Goal: Task Accomplishment & Management: Manage account settings

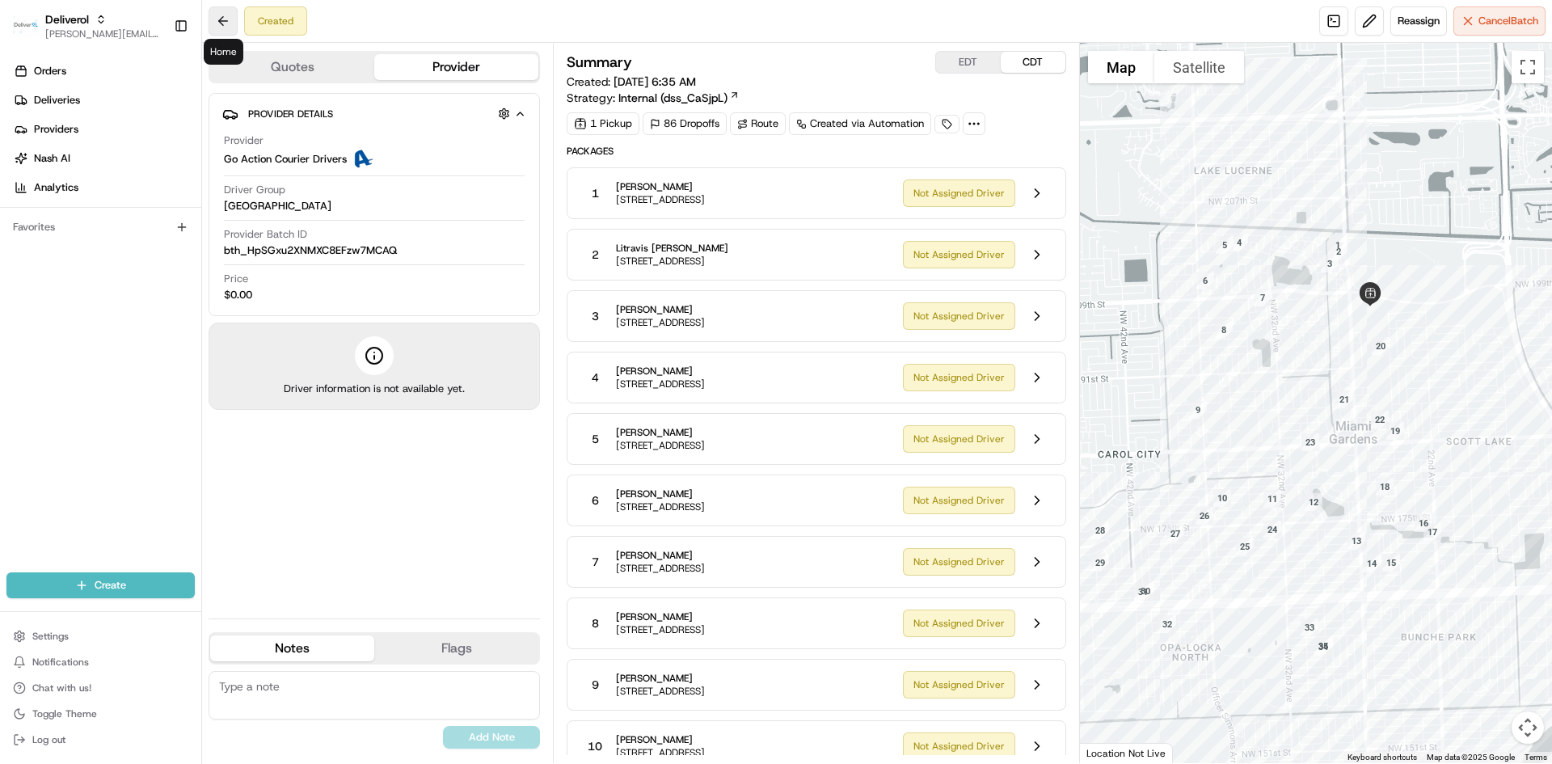
click at [220, 24] on button at bounding box center [223, 20] width 29 height 29
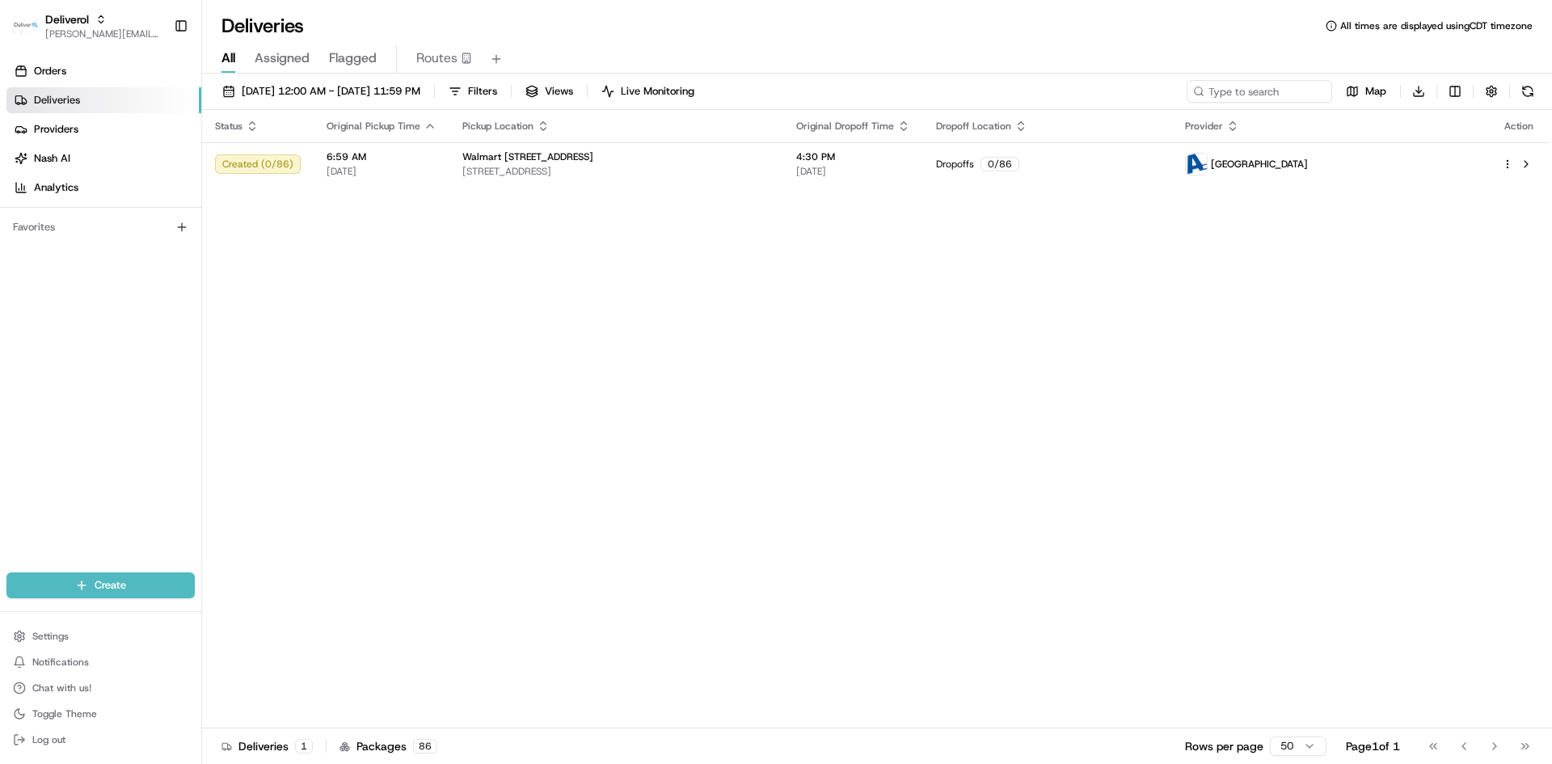
click at [284, 62] on span "Assigned" at bounding box center [282, 57] width 55 height 19
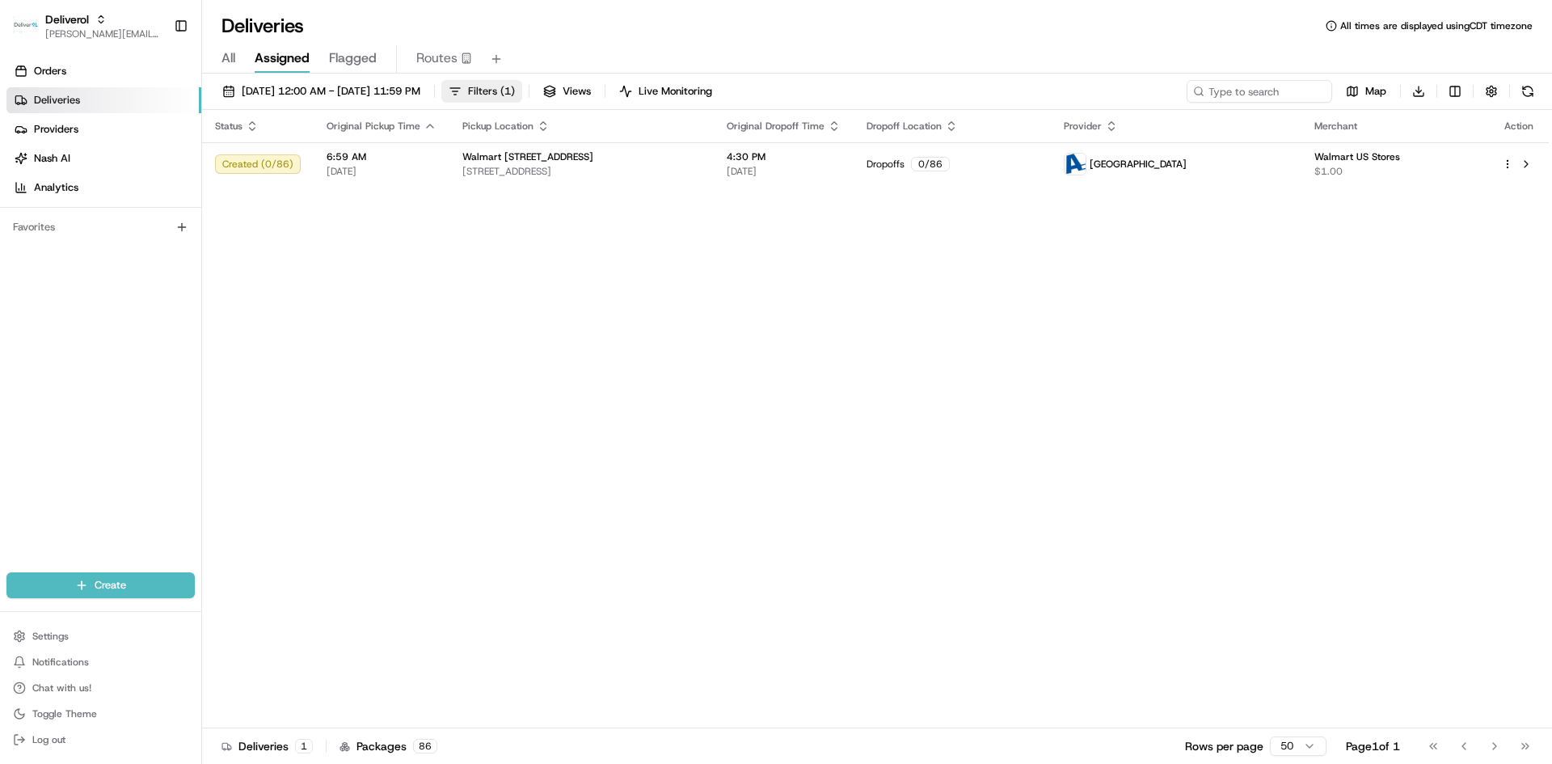
click at [515, 95] on span "Filters ( 1 )" at bounding box center [491, 91] width 47 height 15
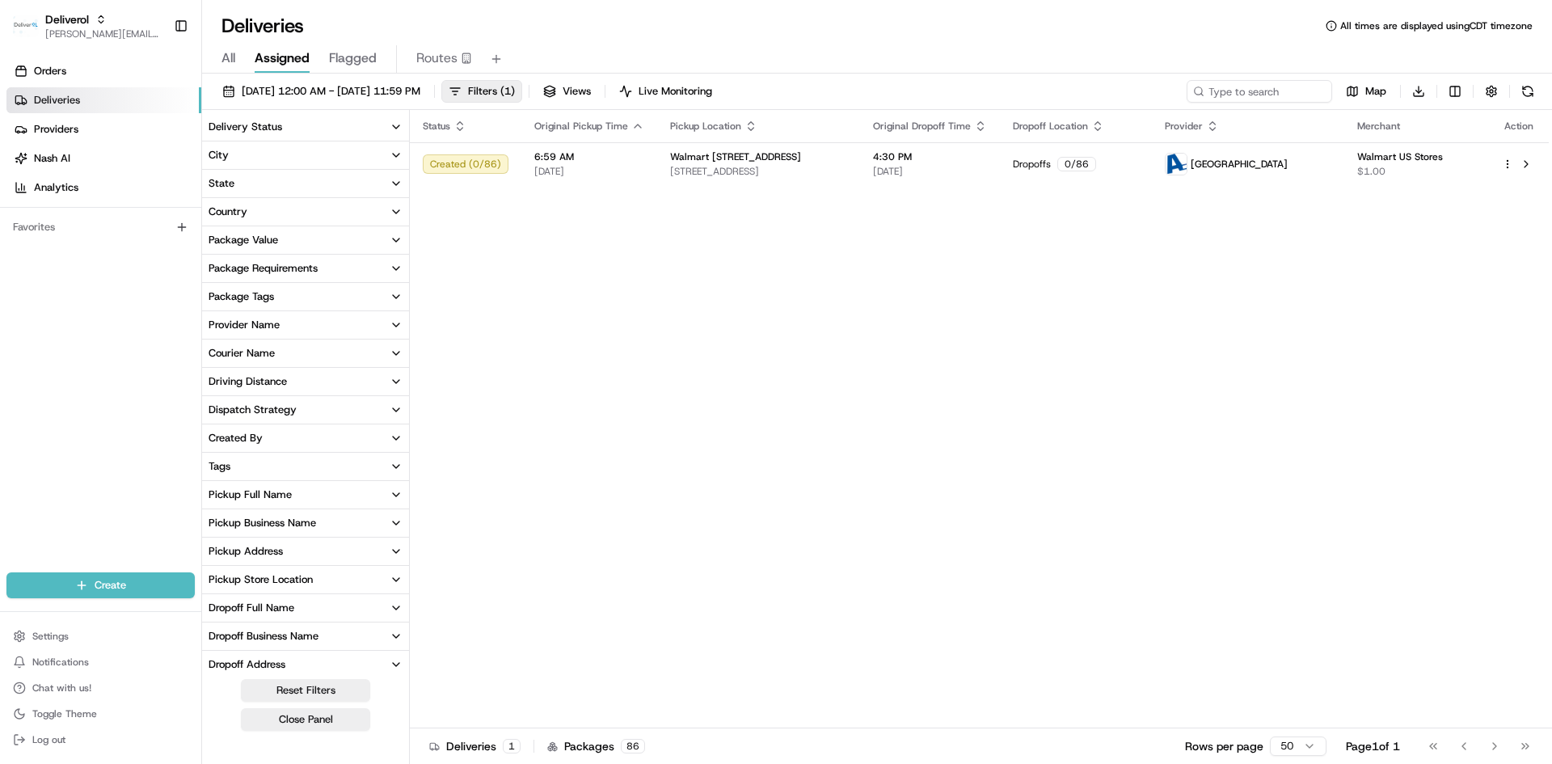
click at [398, 126] on icon "button" at bounding box center [396, 126] width 13 height 13
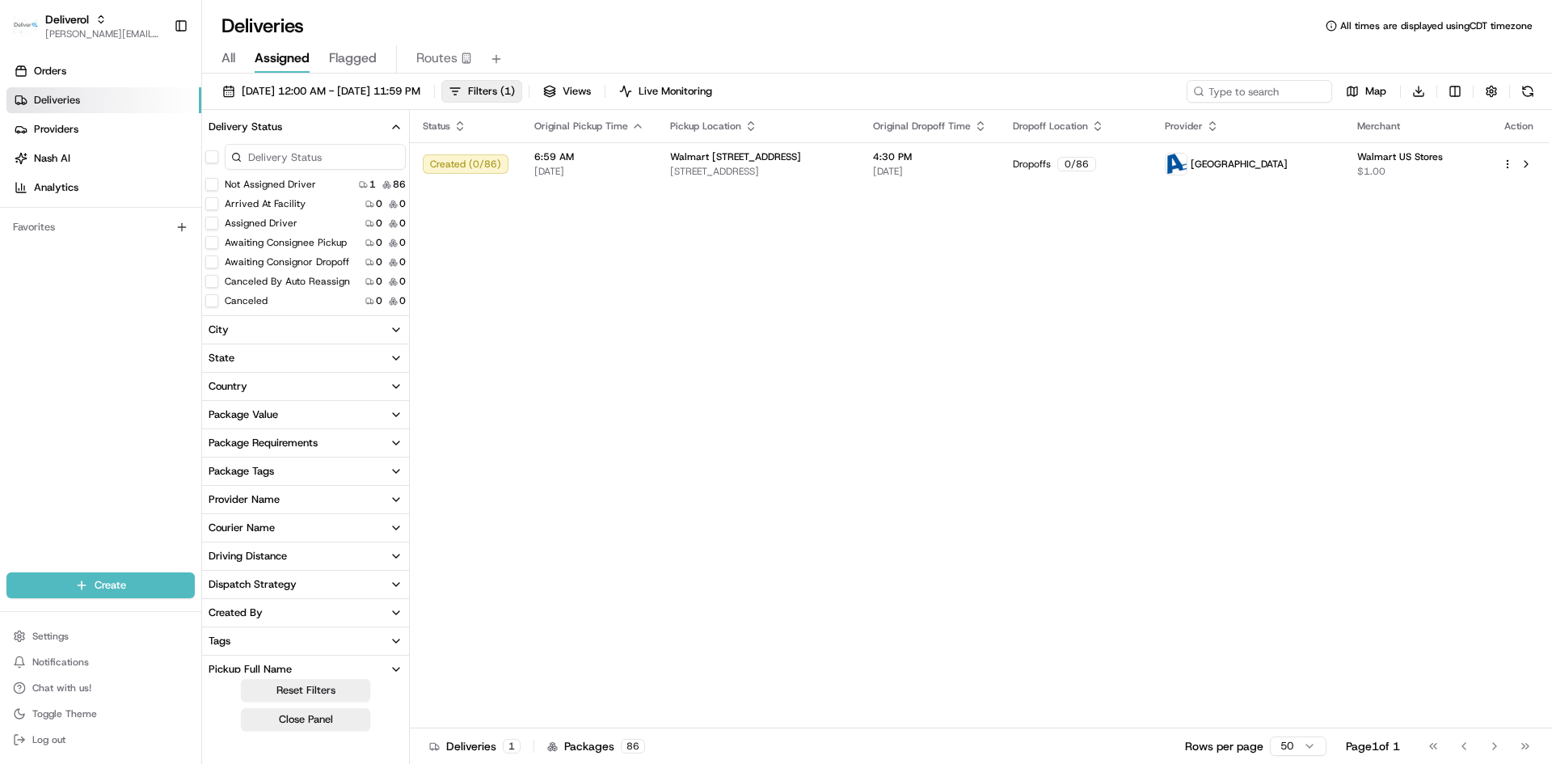
click at [398, 126] on icon "button" at bounding box center [396, 126] width 13 height 13
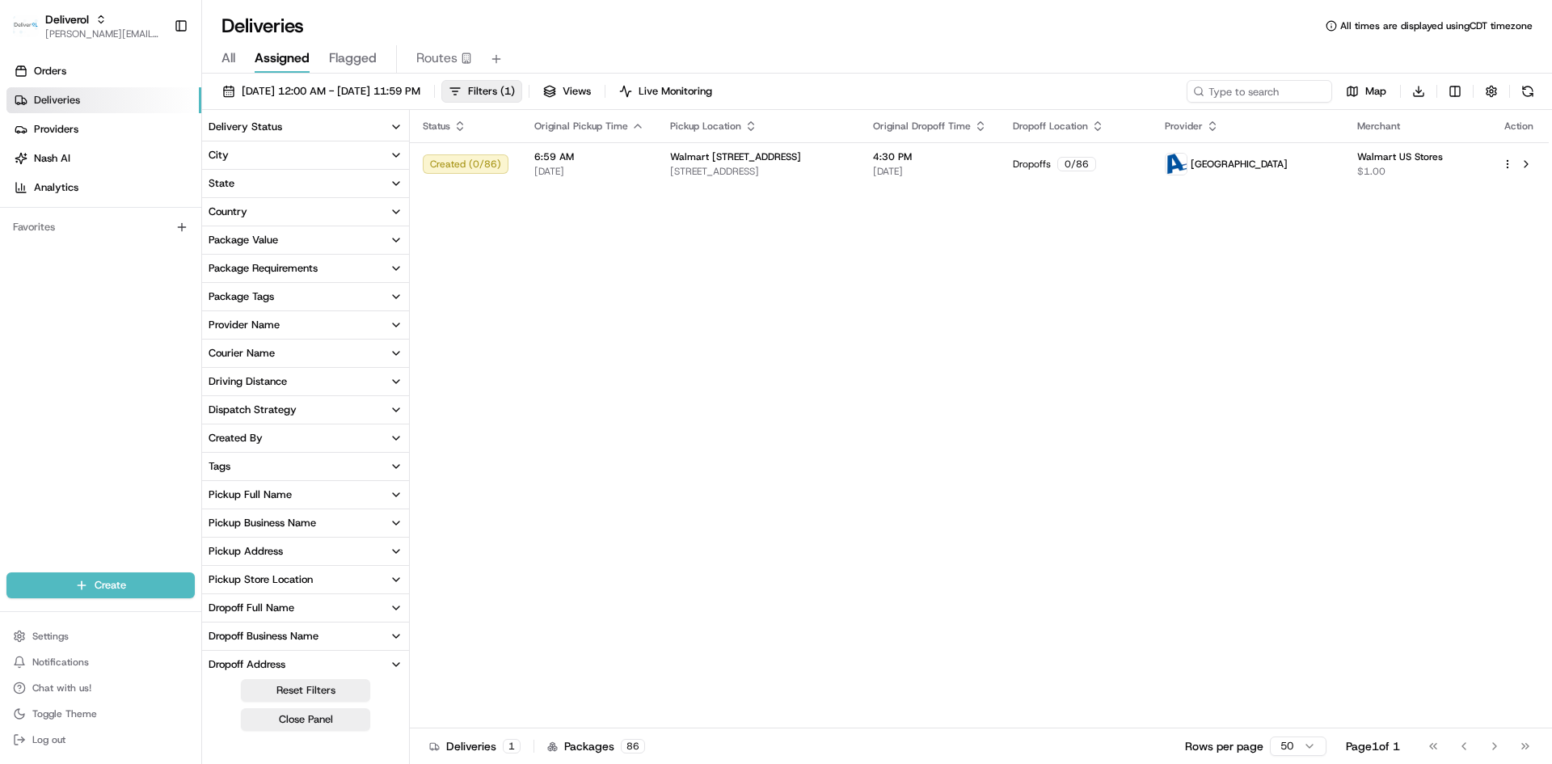
click at [43, 95] on span "Deliveries" at bounding box center [57, 100] width 46 height 15
click at [235, 66] on span "All" at bounding box center [228, 57] width 14 height 19
click at [504, 88] on button "Filters" at bounding box center [472, 91] width 63 height 23
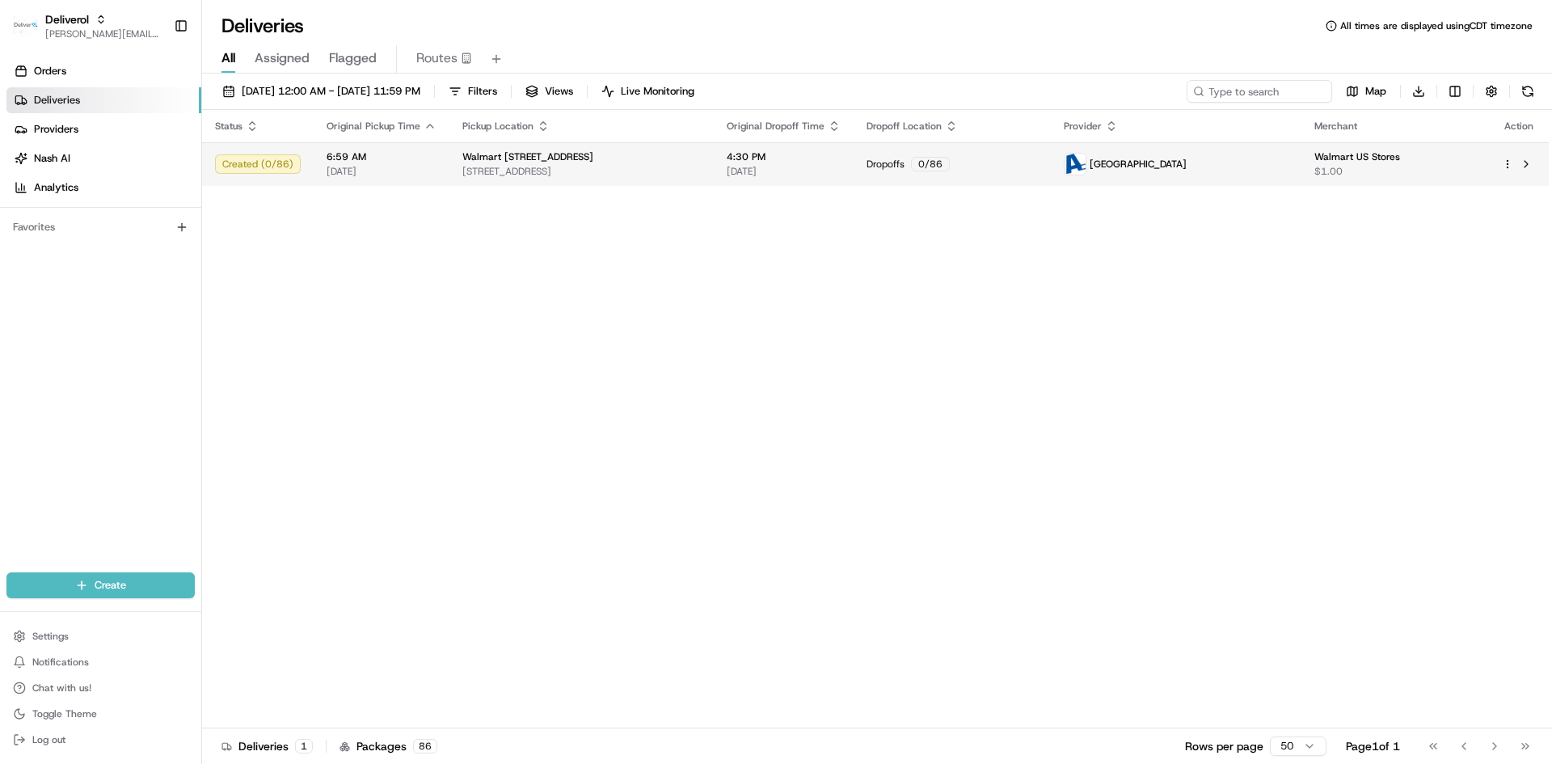
click at [230, 158] on div "Created ( 0 / 86 )" at bounding box center [258, 163] width 86 height 19
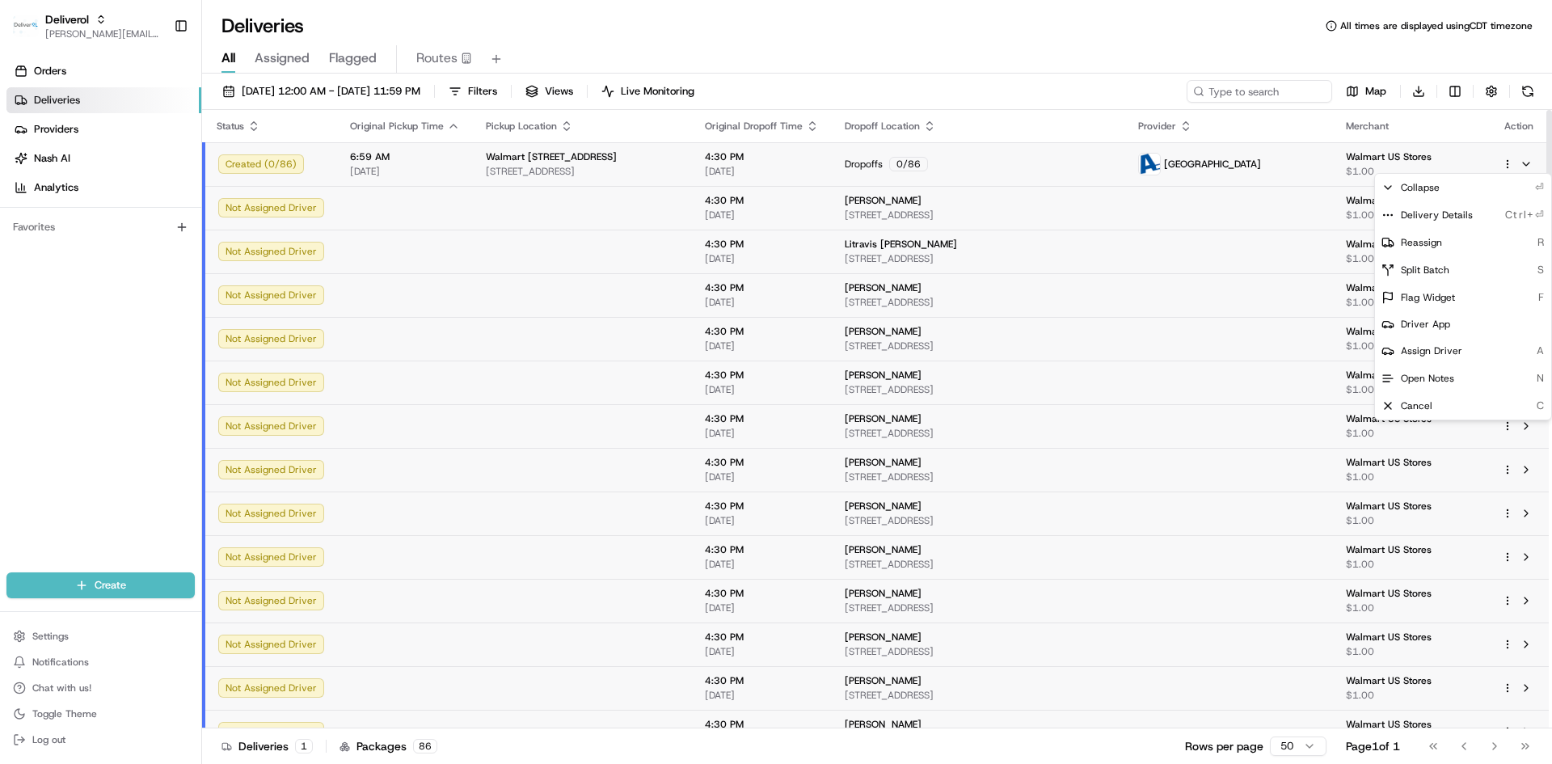
click at [1507, 162] on html "Deliverol chris.sexton@deliverol.com Toggle Sidebar Orders Deliveries Providers…" at bounding box center [776, 382] width 1552 height 764
click at [1463, 210] on span "Delivery Details" at bounding box center [1437, 215] width 72 height 13
click at [100, 20] on html "Deliverol chris.sexton@deliverol.com Toggle Sidebar Orders Deliveries Providers…" at bounding box center [776, 382] width 1552 height 764
click at [100, 20] on icon "button" at bounding box center [100, 19] width 11 height 11
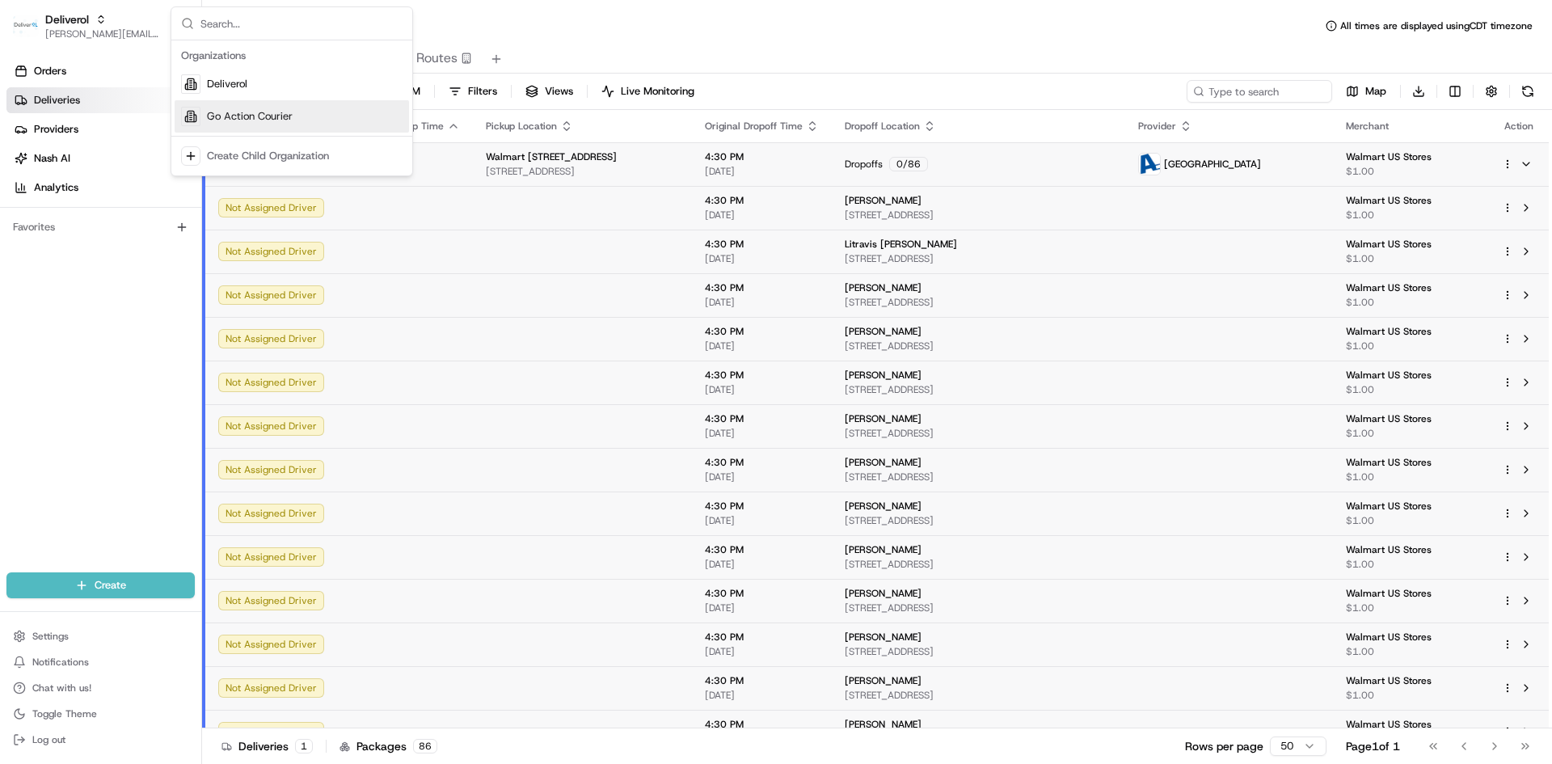
click at [230, 112] on span "Go Action Courier" at bounding box center [250, 116] width 86 height 15
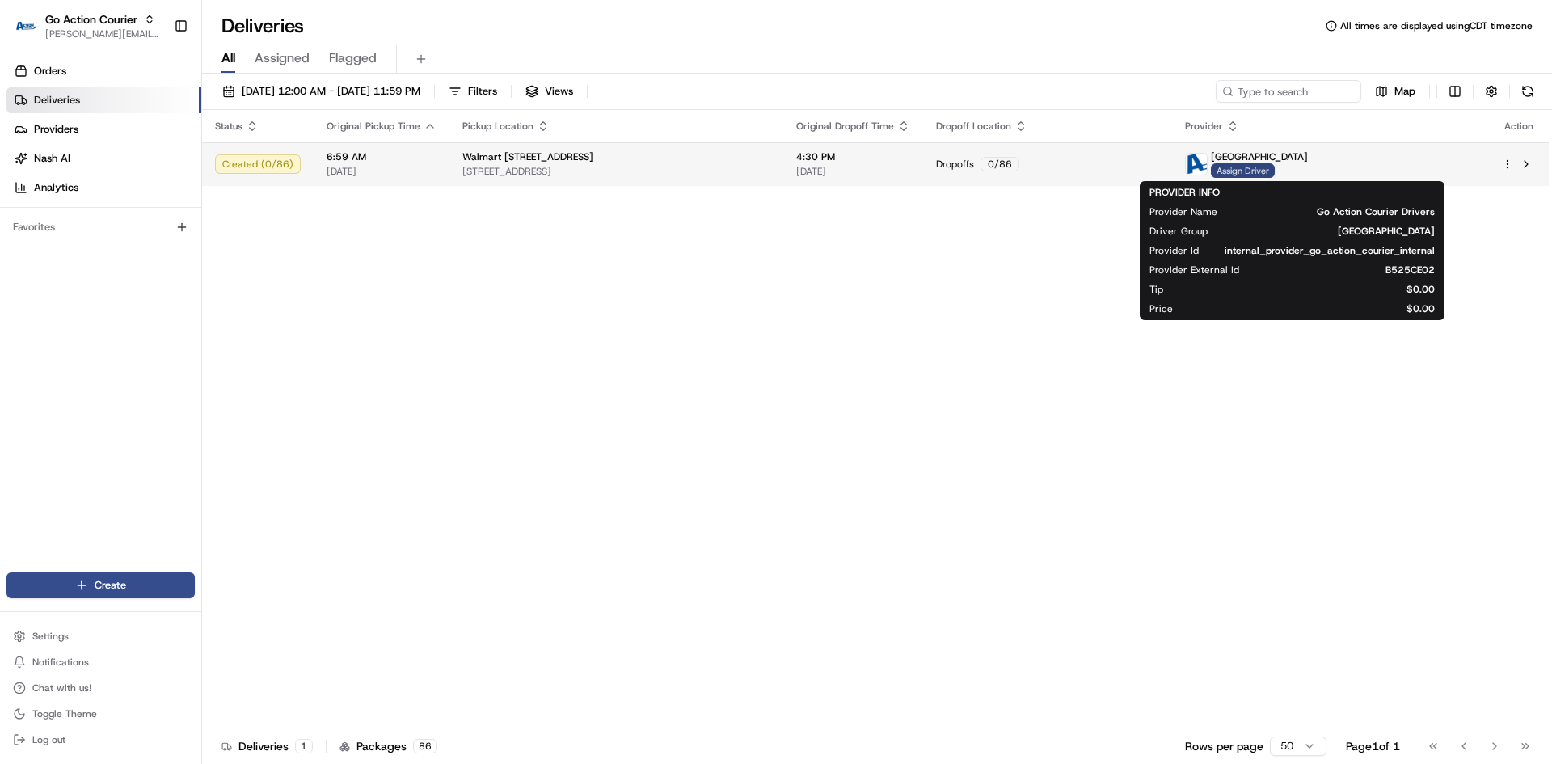
click at [1275, 177] on span "Assign Driver" at bounding box center [1243, 170] width 64 height 15
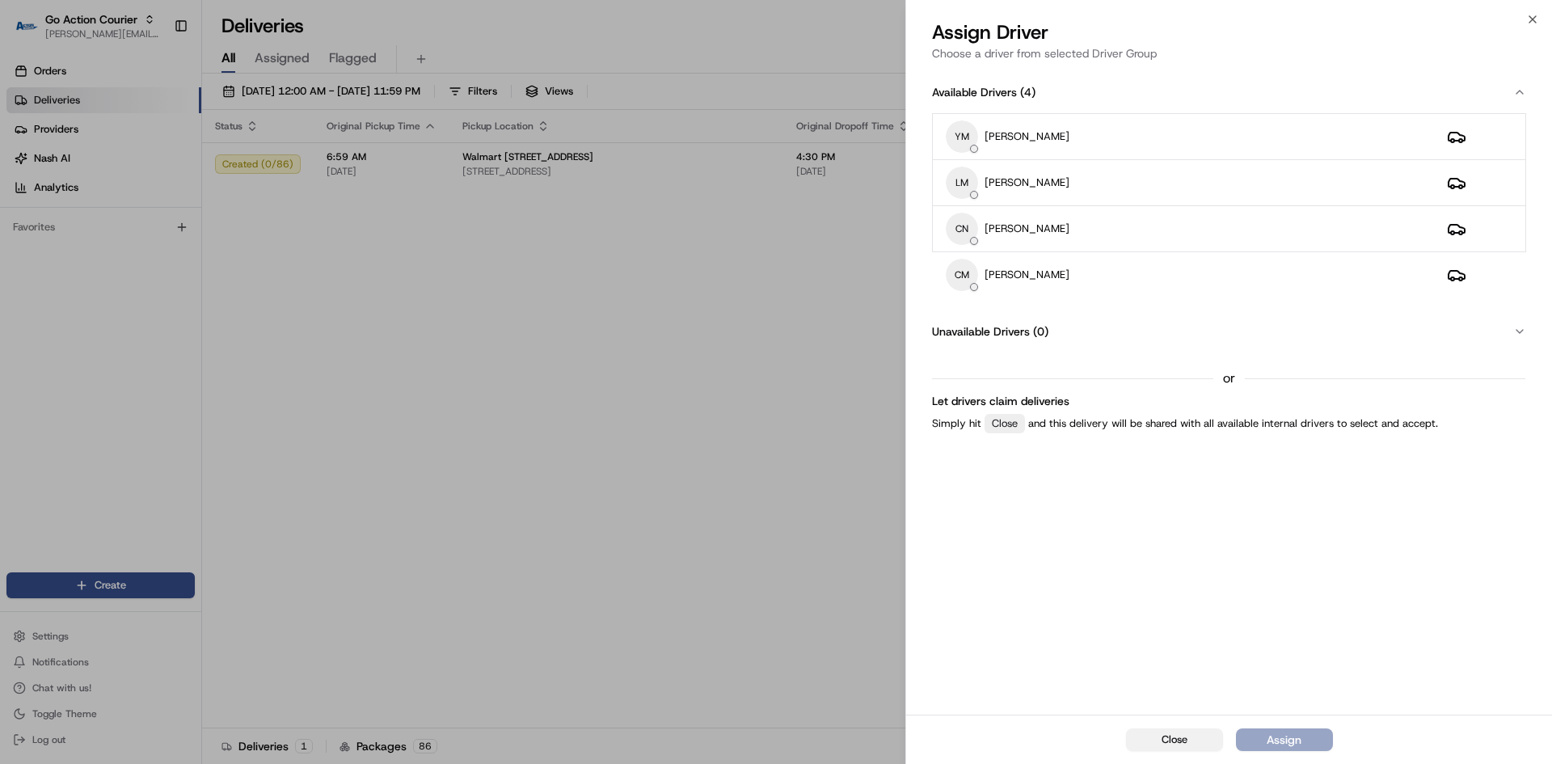
click at [1162, 744] on span "Close" at bounding box center [1175, 739] width 26 height 15
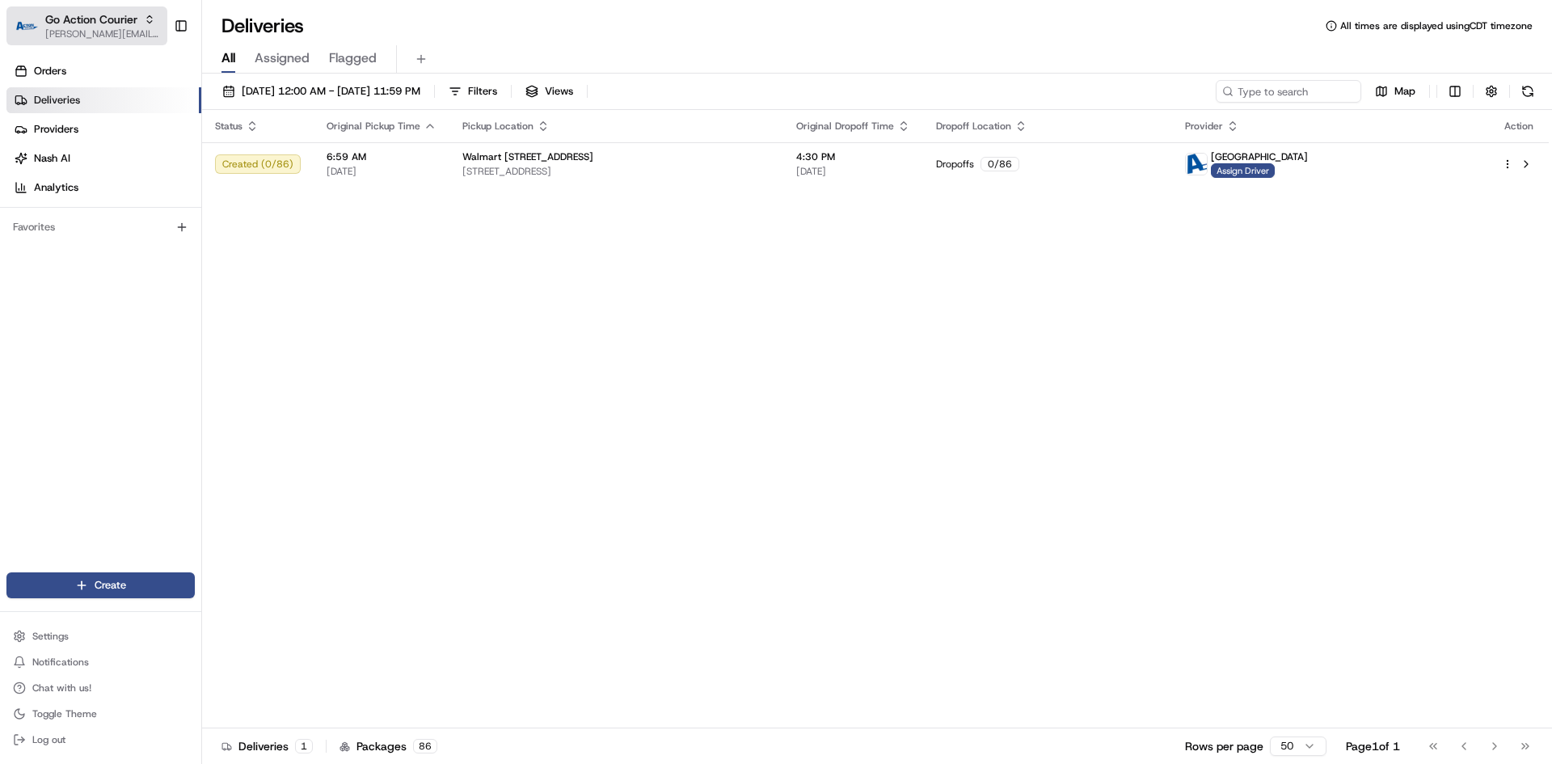
click at [145, 20] on icon "button" at bounding box center [149, 19] width 11 height 11
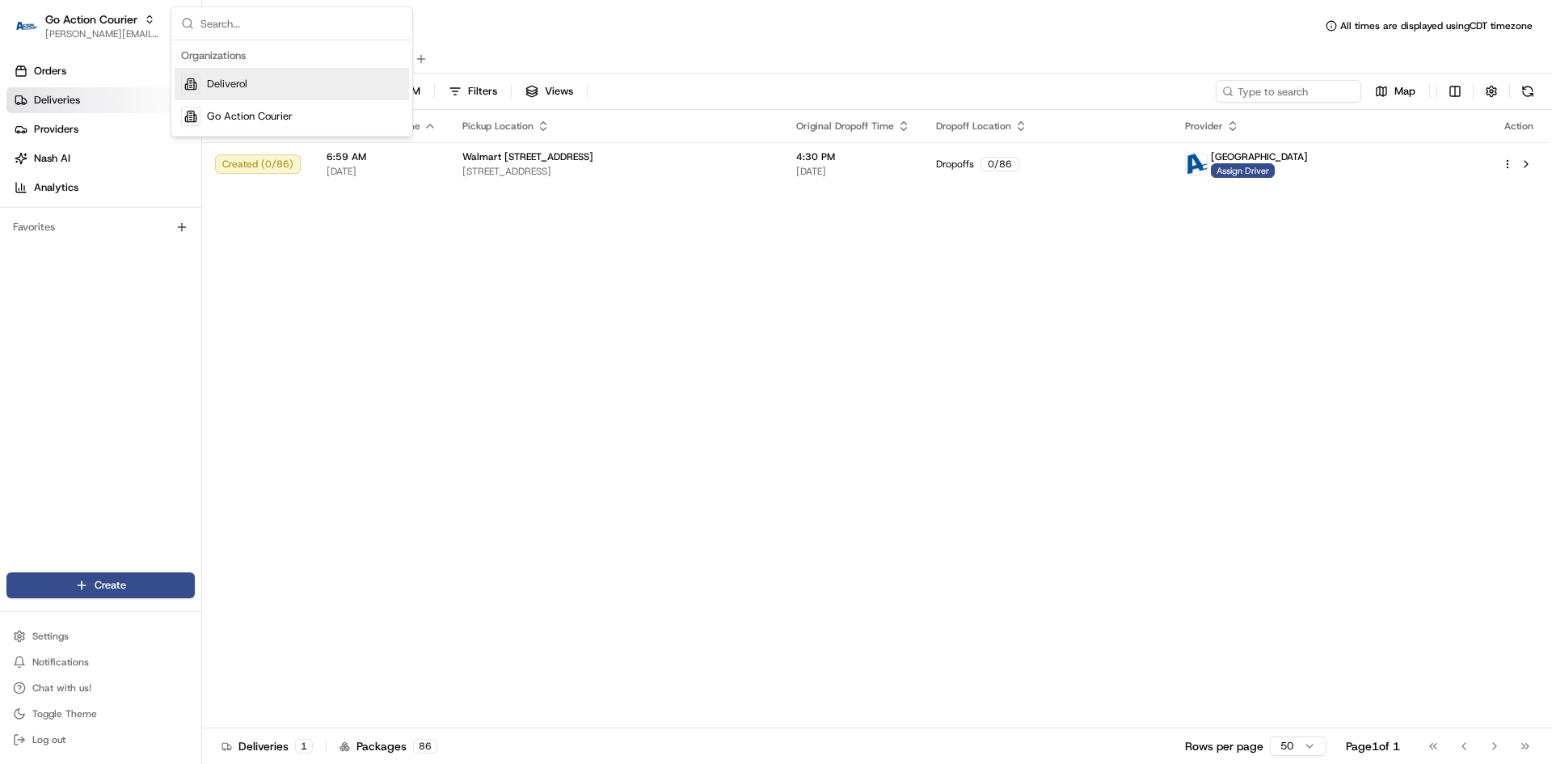
click at [219, 86] on span "Deliverol" at bounding box center [227, 84] width 40 height 15
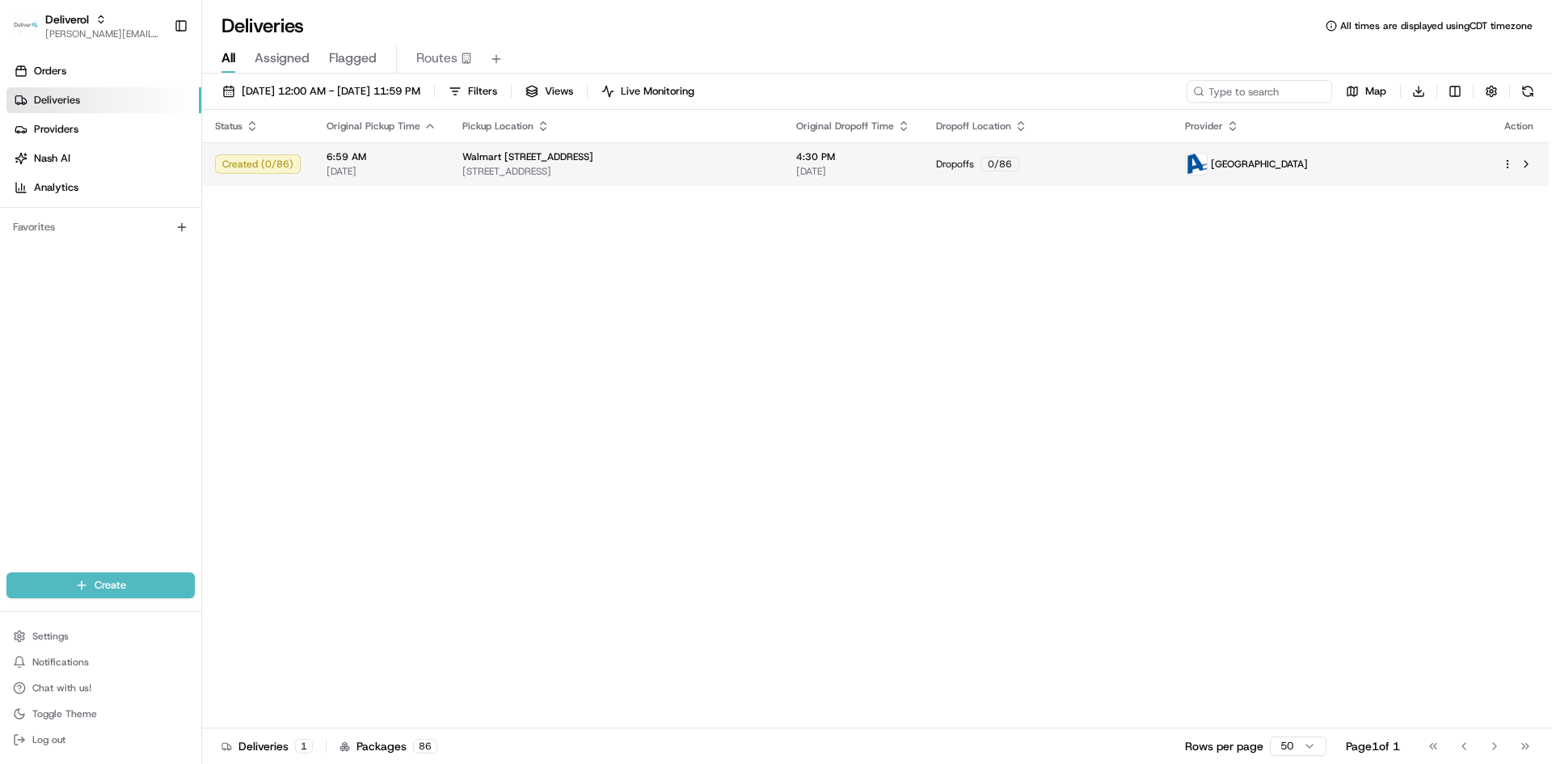
click at [1507, 158] on div at bounding box center [1519, 163] width 34 height 19
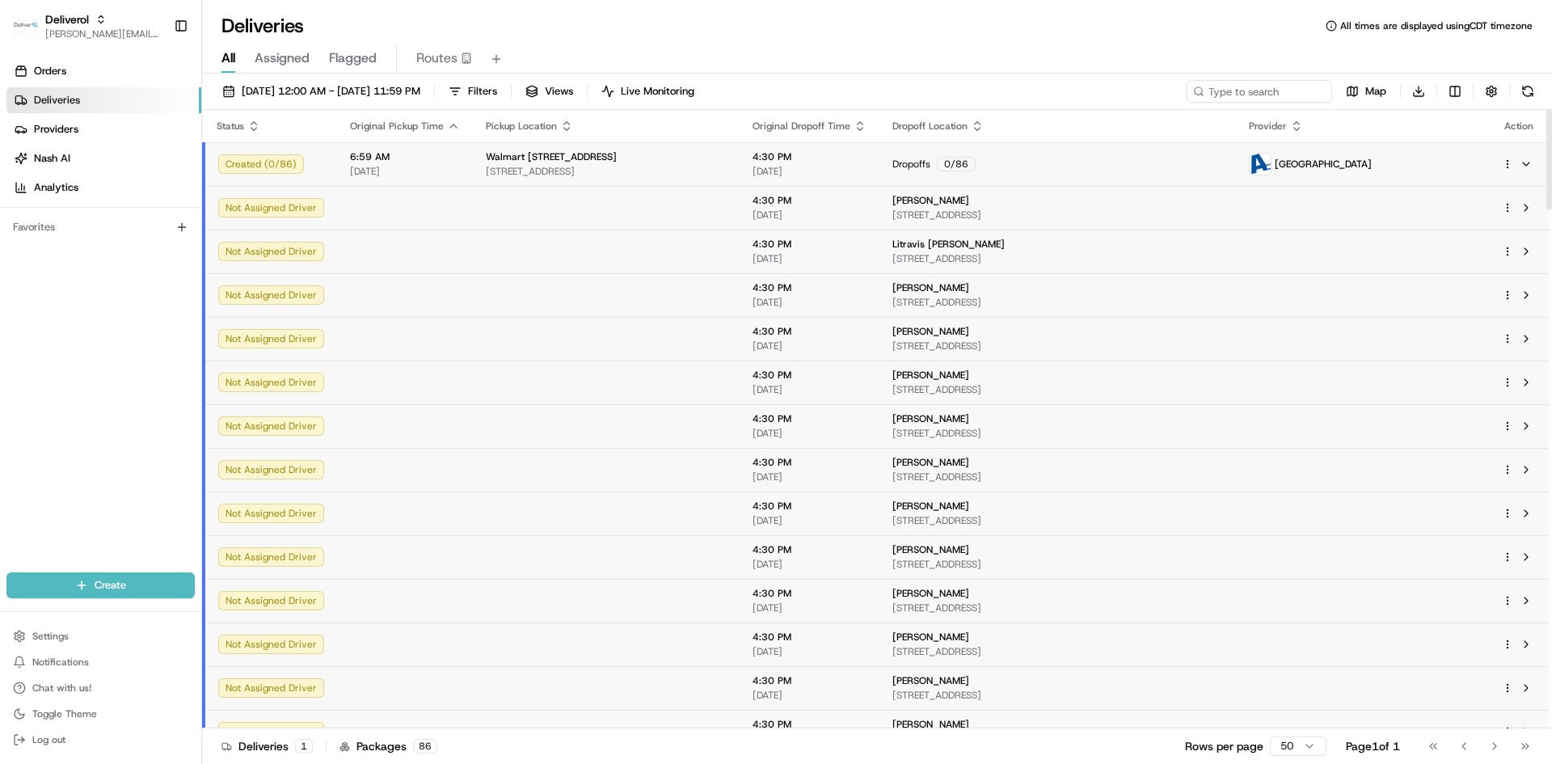
click at [1505, 166] on html "Deliverol chris.sexton@deliverol.com Toggle Sidebar Orders Deliveries Providers…" at bounding box center [776, 382] width 1552 height 764
click at [1461, 209] on span "Delivery Details" at bounding box center [1437, 215] width 72 height 13
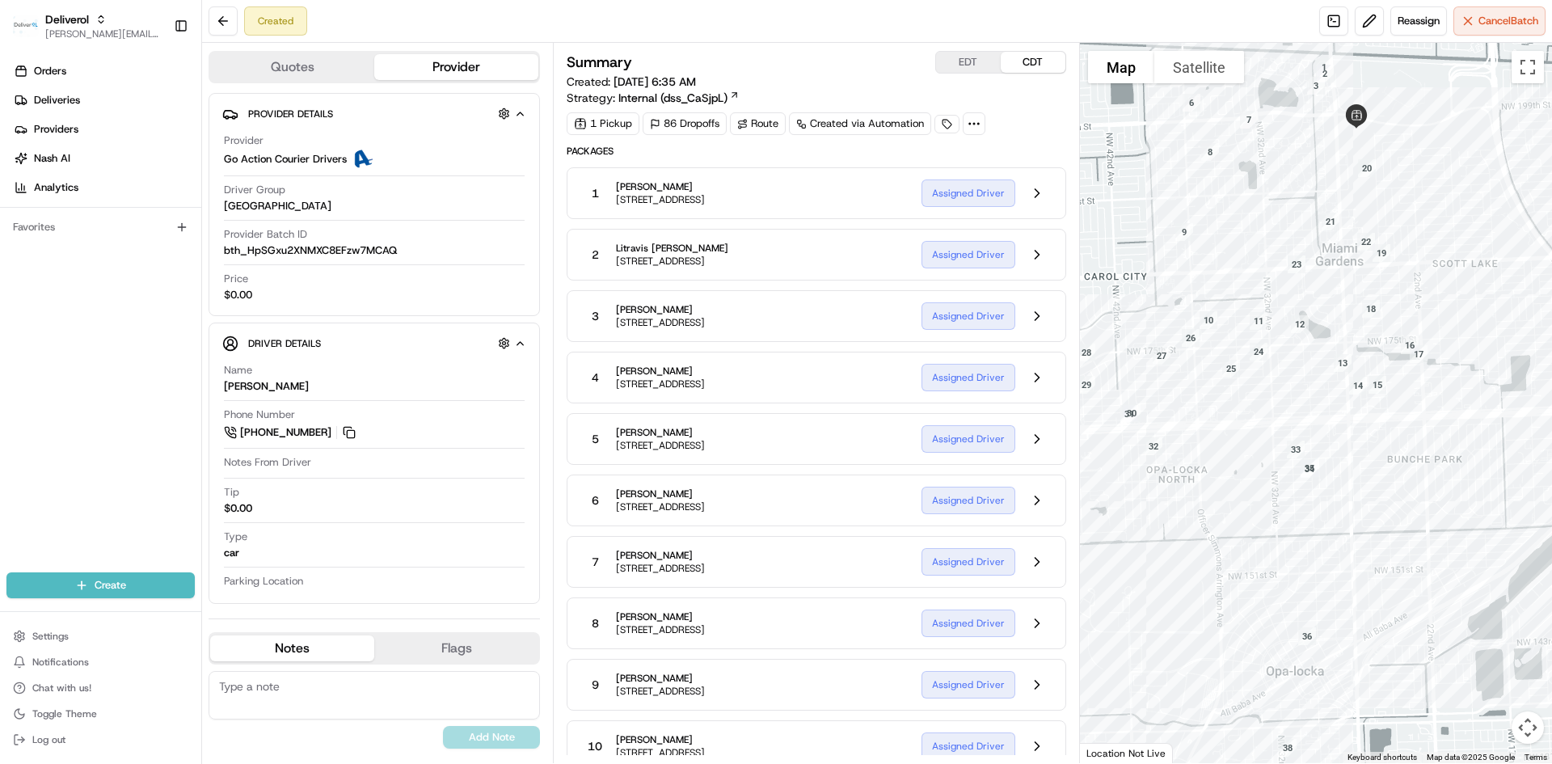
drag, startPoint x: 1411, startPoint y: 341, endPoint x: 1398, endPoint y: 161, distance: 180.8
click at [1398, 161] on div at bounding box center [1316, 403] width 473 height 720
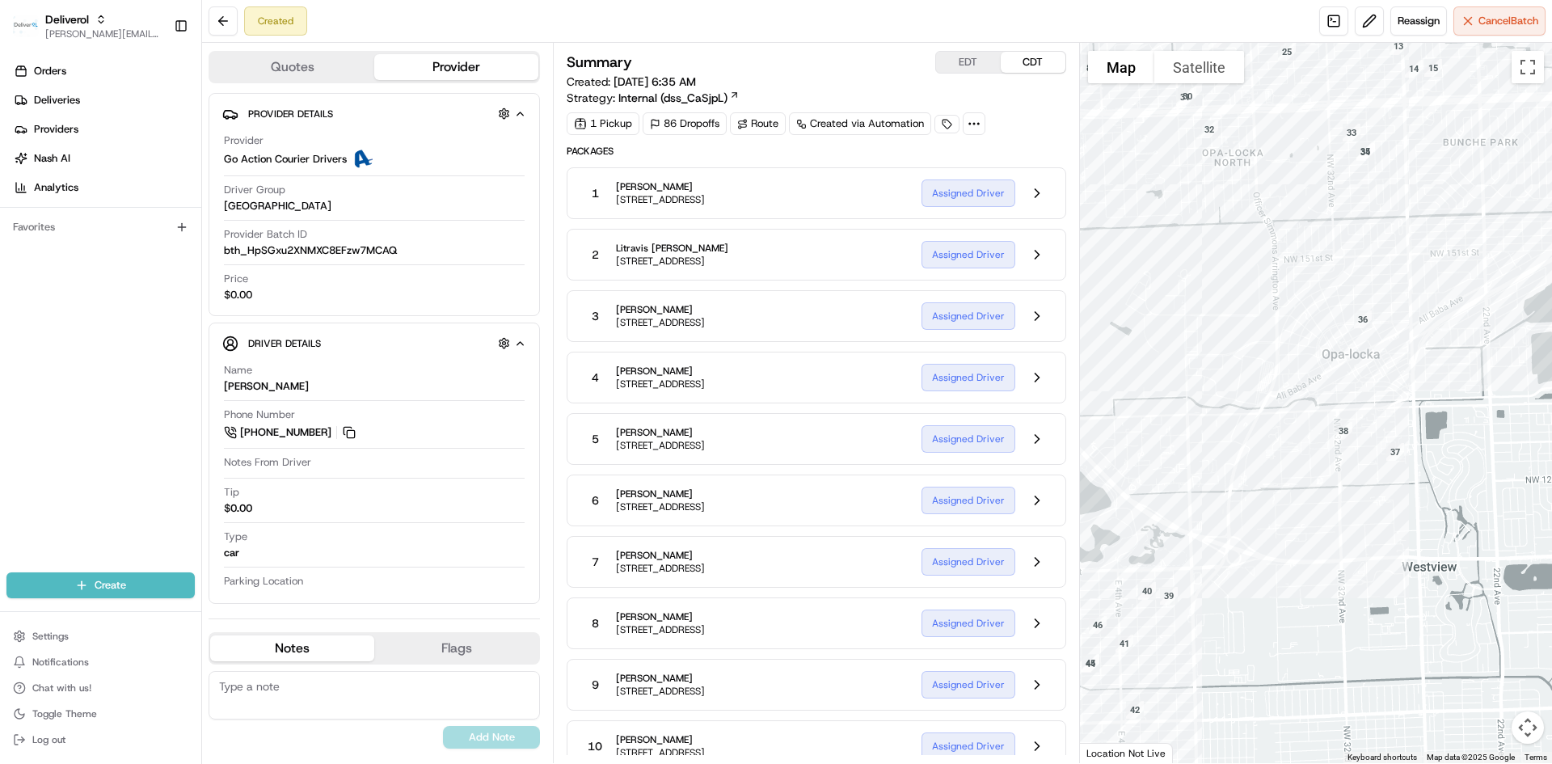
drag, startPoint x: 1364, startPoint y: 706, endPoint x: 1421, endPoint y: 387, distance: 323.5
click at [1421, 387] on div at bounding box center [1316, 403] width 473 height 720
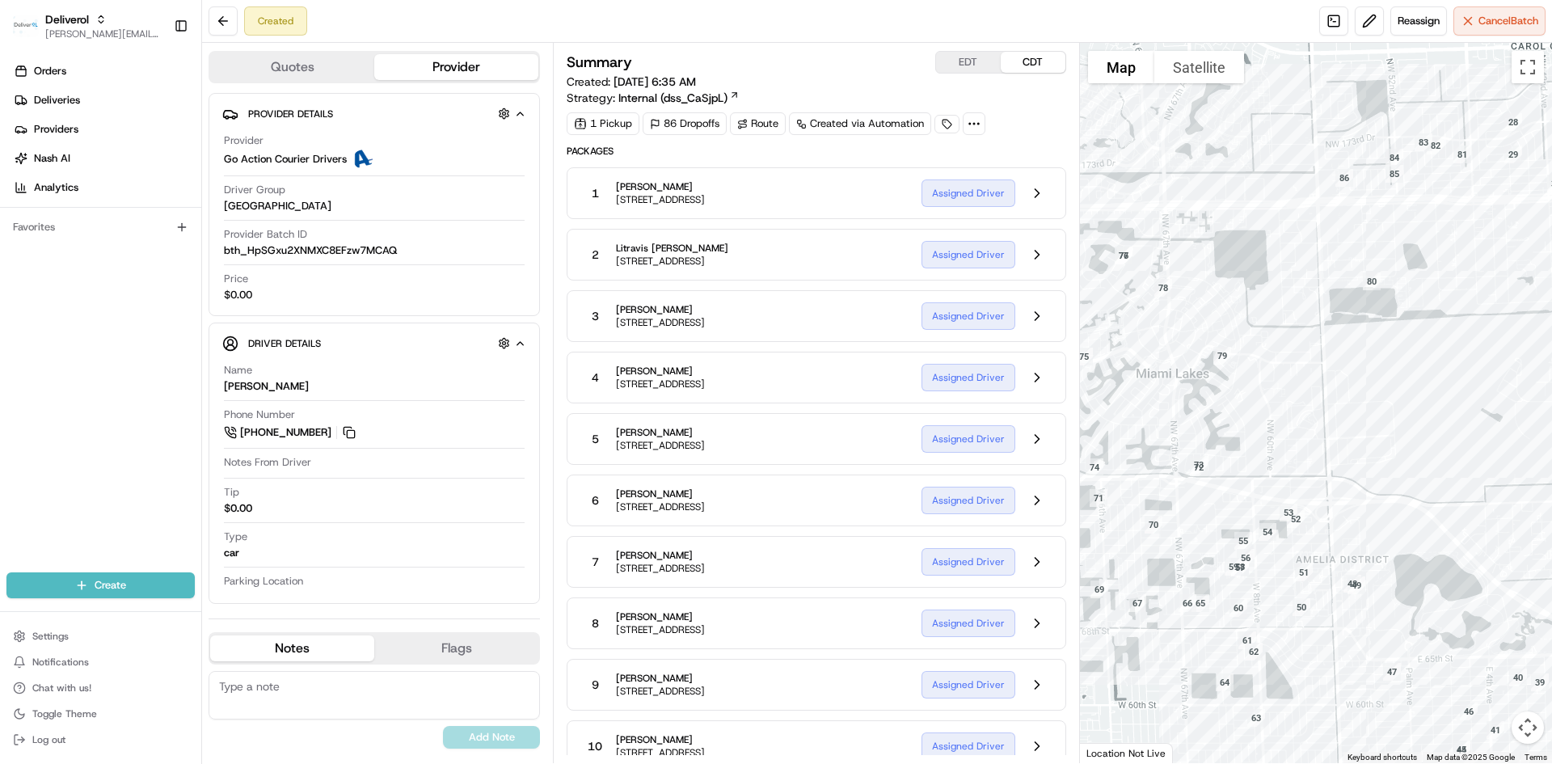
drag, startPoint x: 1131, startPoint y: 430, endPoint x: 1495, endPoint y: 528, distance: 377.4
click at [1505, 514] on div at bounding box center [1316, 403] width 473 height 720
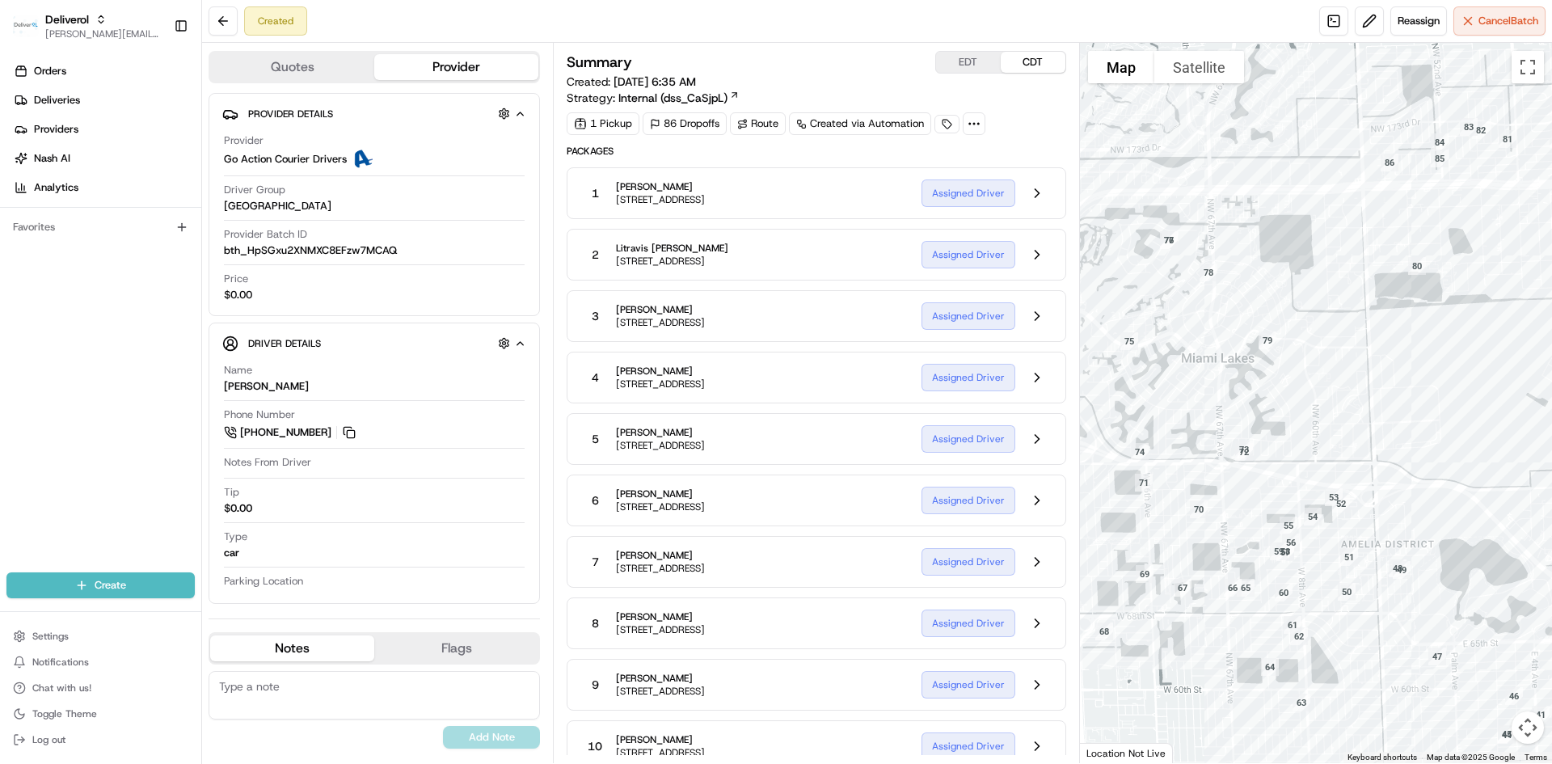
drag, startPoint x: 1295, startPoint y: 244, endPoint x: 1346, endPoint y: 227, distance: 53.7
click at [1346, 227] on div at bounding box center [1316, 403] width 473 height 720
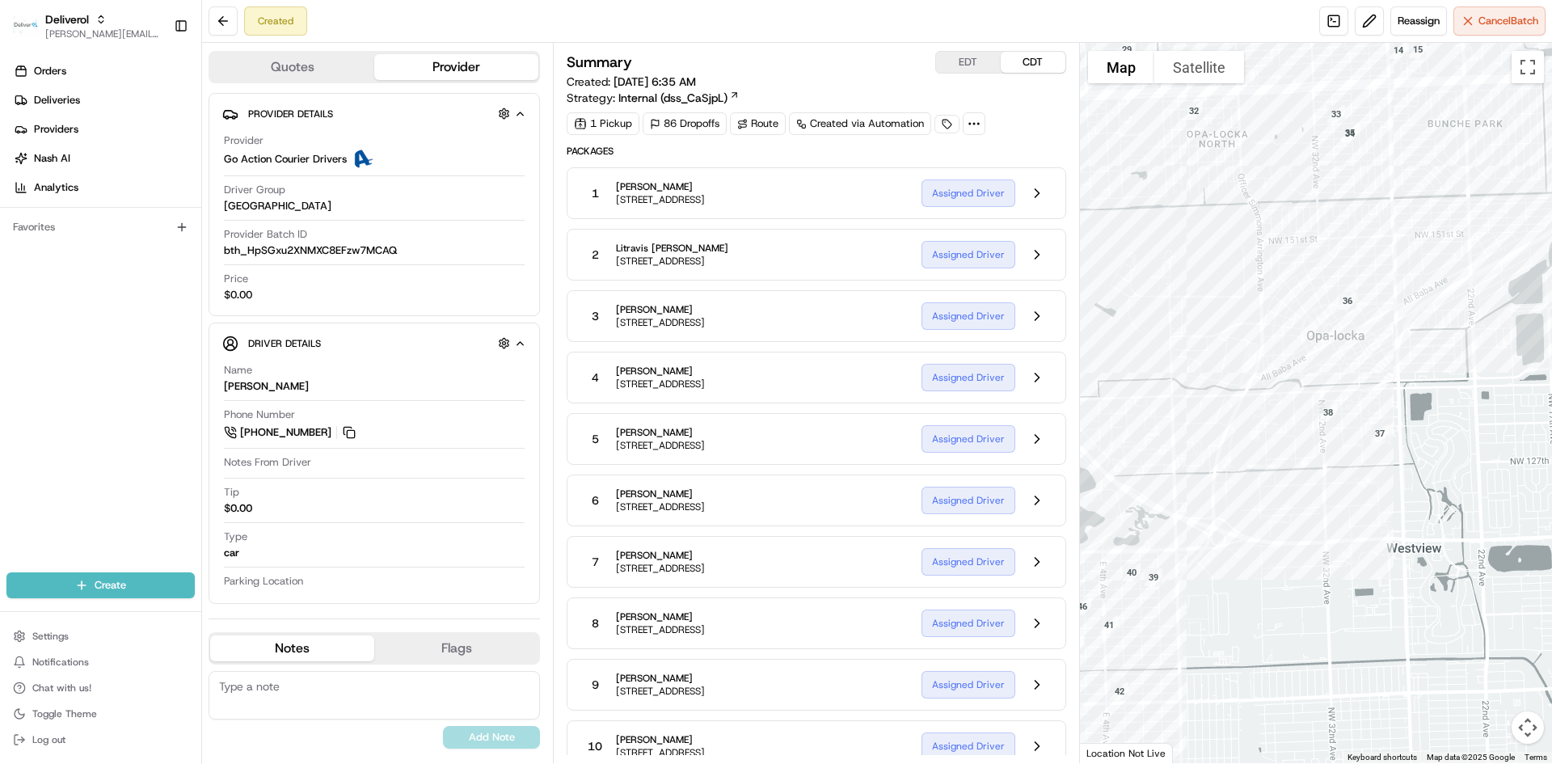
drag, startPoint x: 1426, startPoint y: 416, endPoint x: 991, endPoint y: 327, distance: 444.0
click at [991, 327] on div "Quotes Provider Provider Details Hidden ( 2 ) Provider Go Action Courier Driver…" at bounding box center [877, 403] width 1350 height 720
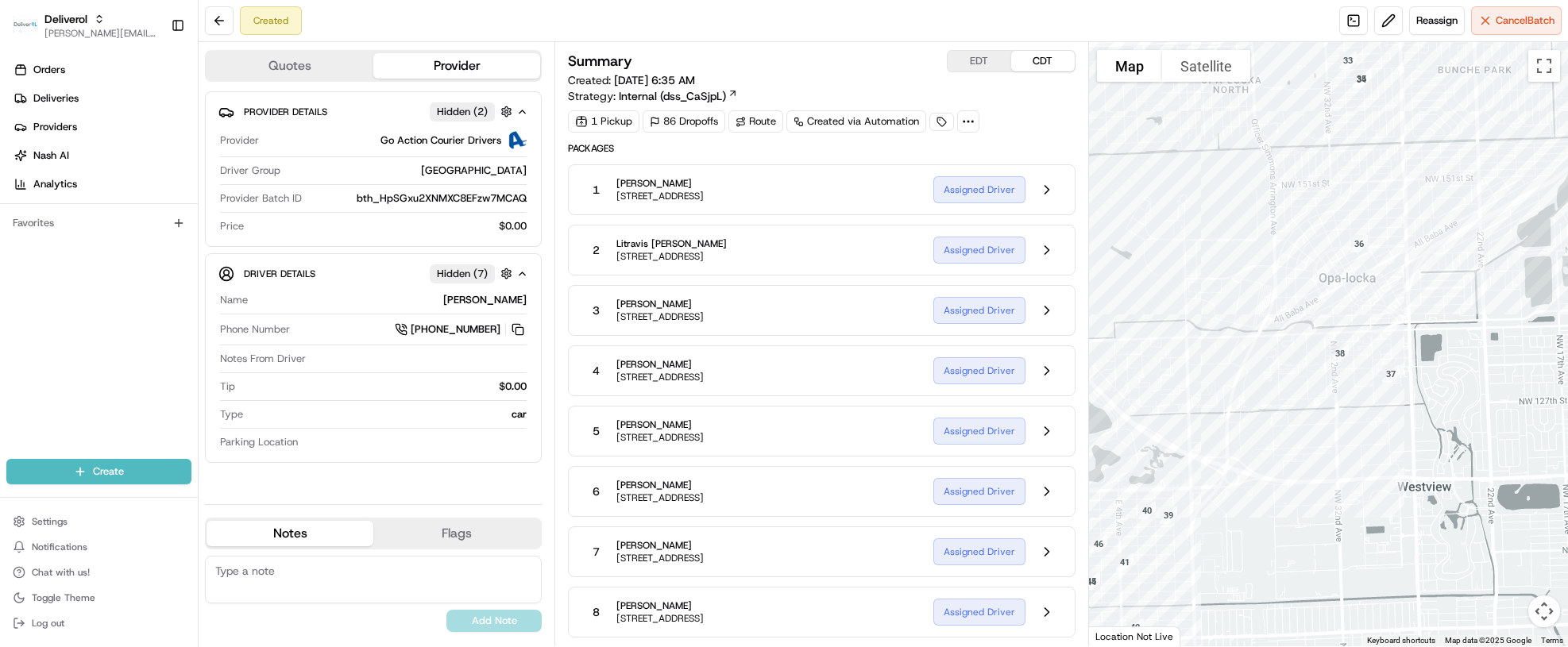
click at [1524, 616] on button "Map camera controls" at bounding box center [1543, 611] width 31 height 31
click at [1501, 528] on div at bounding box center [1327, 344] width 478 height 604
click at [1524, 614] on button "Map camera controls" at bounding box center [1543, 611] width 31 height 31
click at [1502, 540] on button "Zoom in" at bounding box center [1504, 531] width 31 height 31
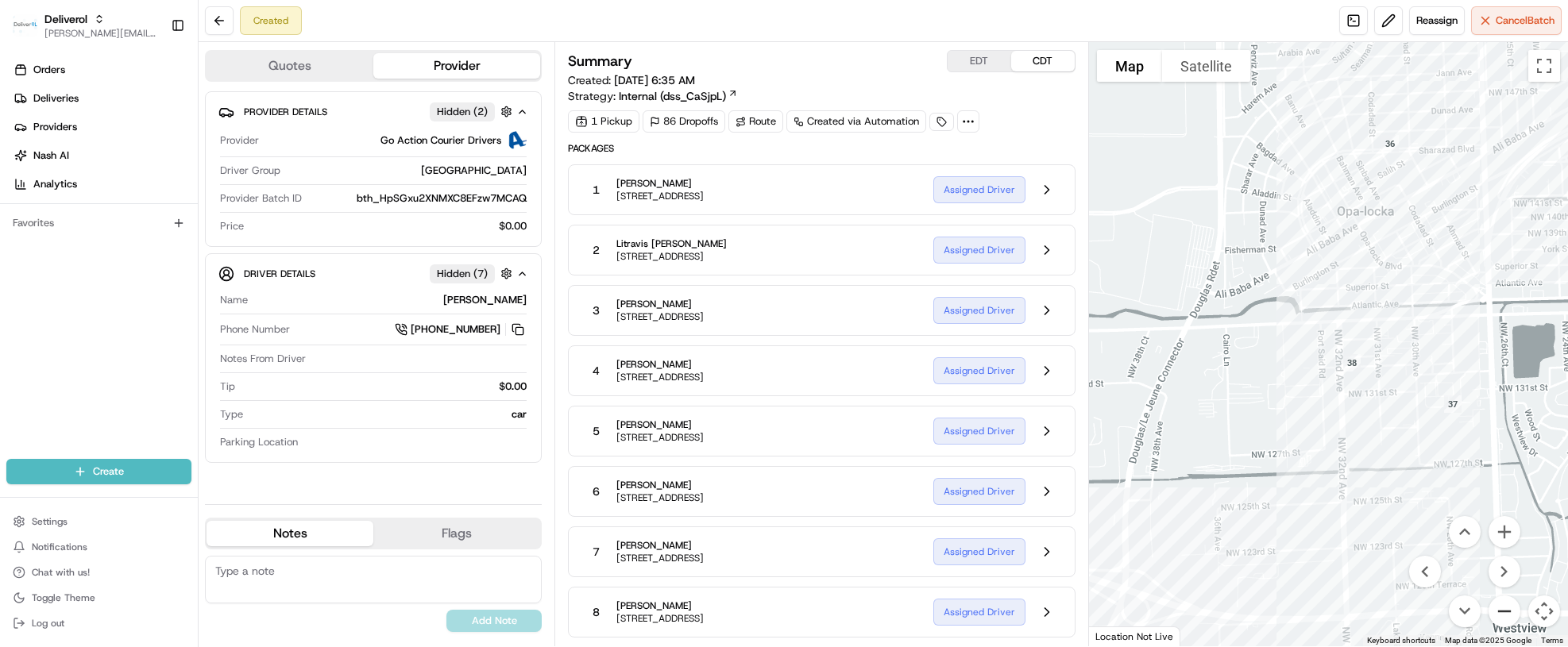
click at [1502, 611] on button "Zoom out" at bounding box center [1504, 611] width 31 height 31
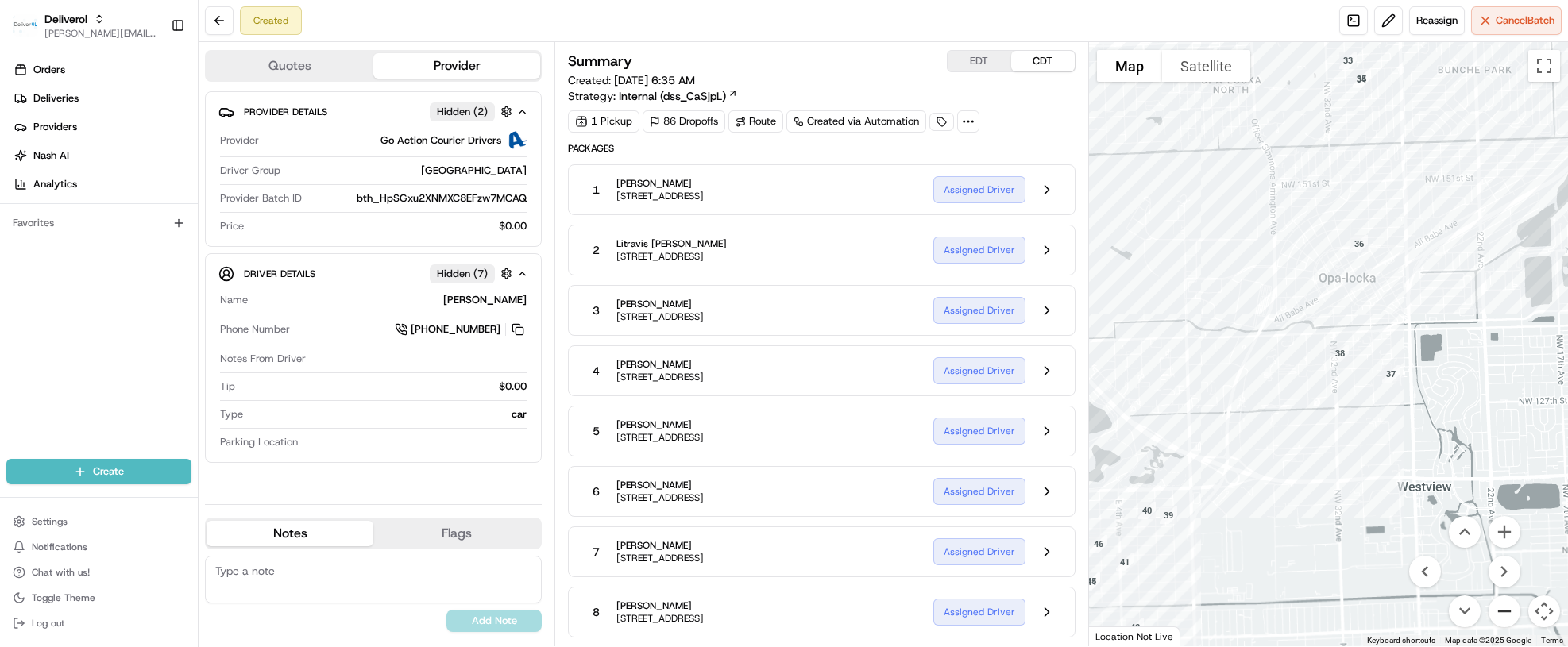
click at [1502, 611] on button "Zoom out" at bounding box center [1504, 611] width 31 height 31
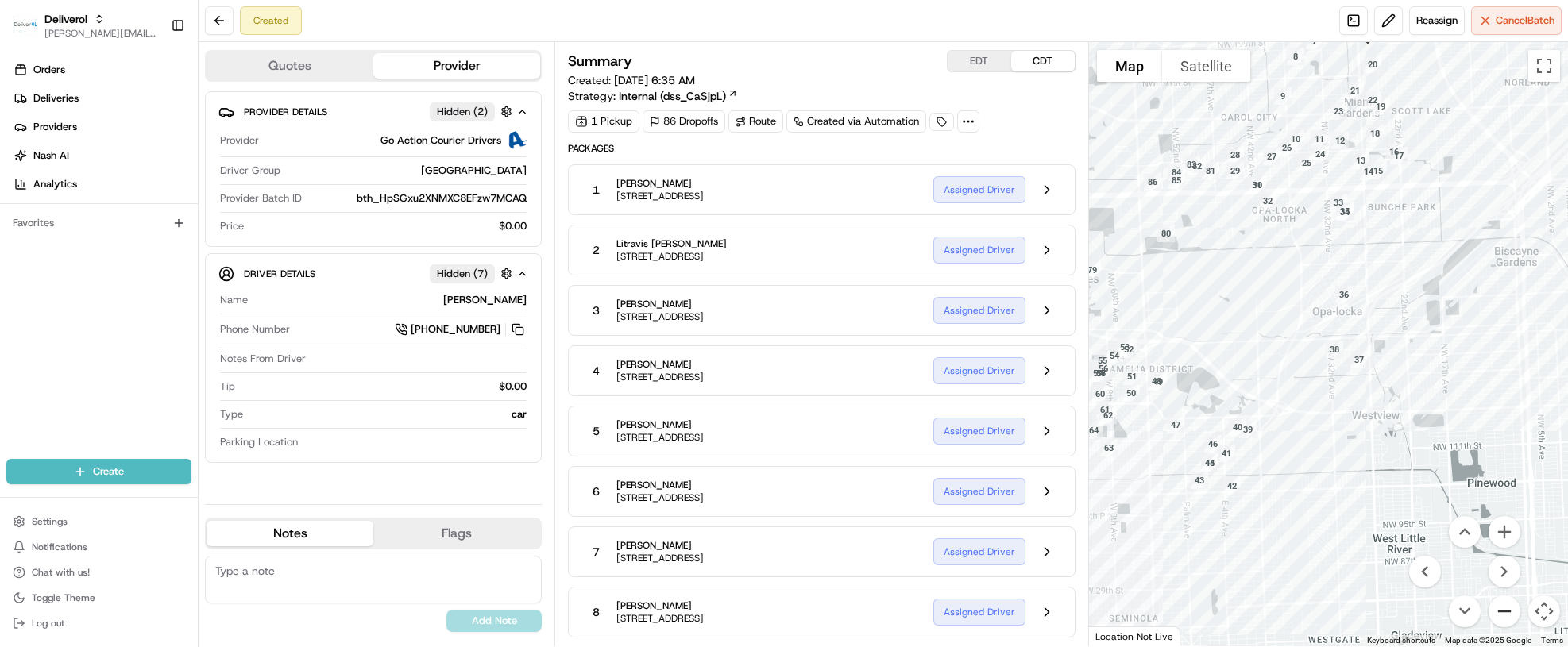
click at [1502, 611] on button "Zoom out" at bounding box center [1504, 611] width 31 height 31
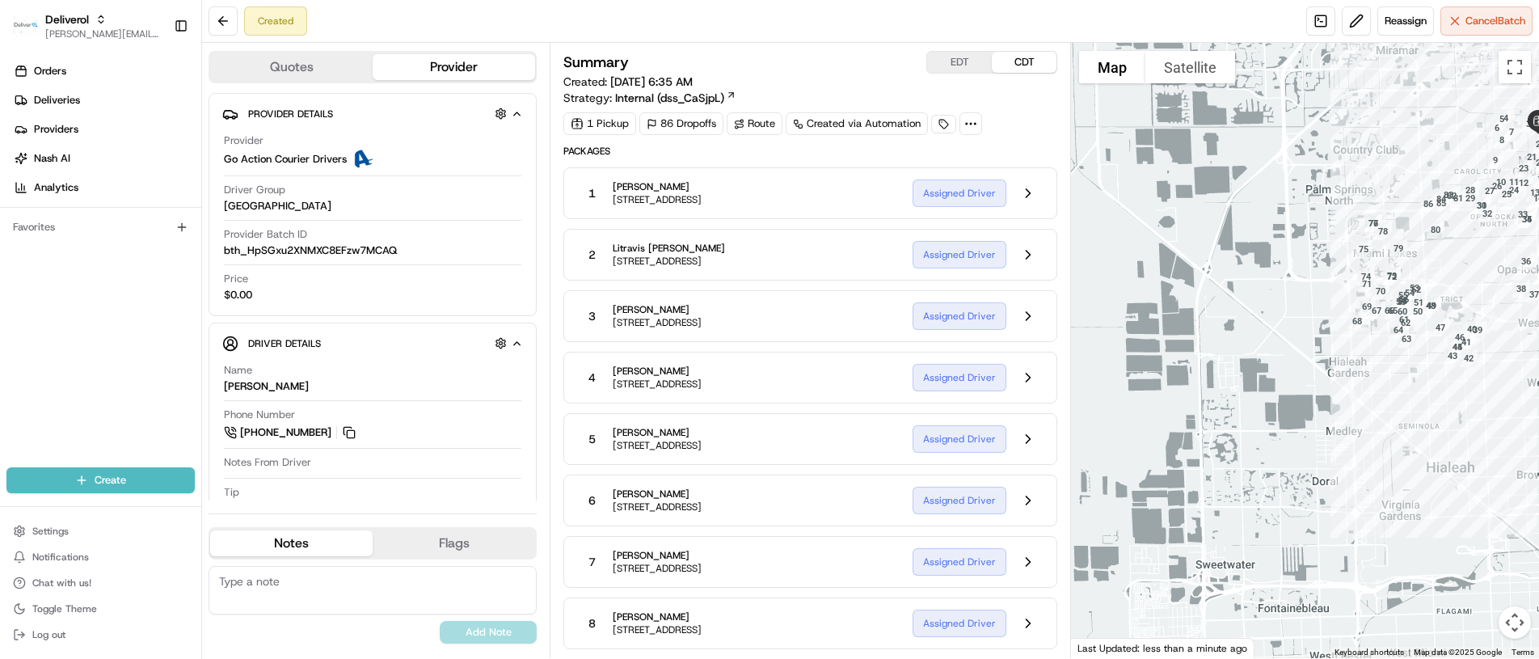
drag, startPoint x: 1228, startPoint y: 499, endPoint x: 1443, endPoint y: 432, distance: 225.2
click at [1443, 432] on div at bounding box center [1305, 350] width 468 height 615
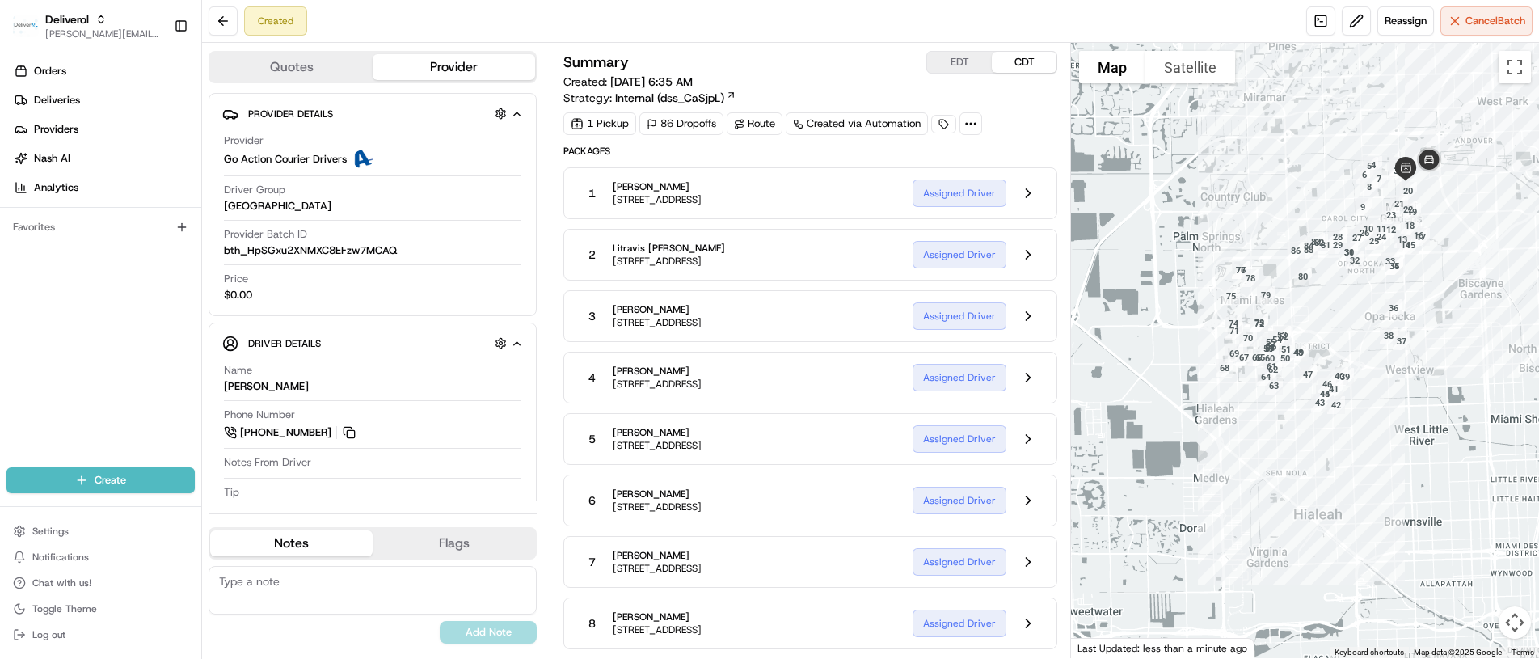
drag, startPoint x: 1405, startPoint y: 421, endPoint x: 1270, endPoint y: 467, distance: 142.6
click at [1270, 467] on div at bounding box center [1305, 350] width 468 height 615
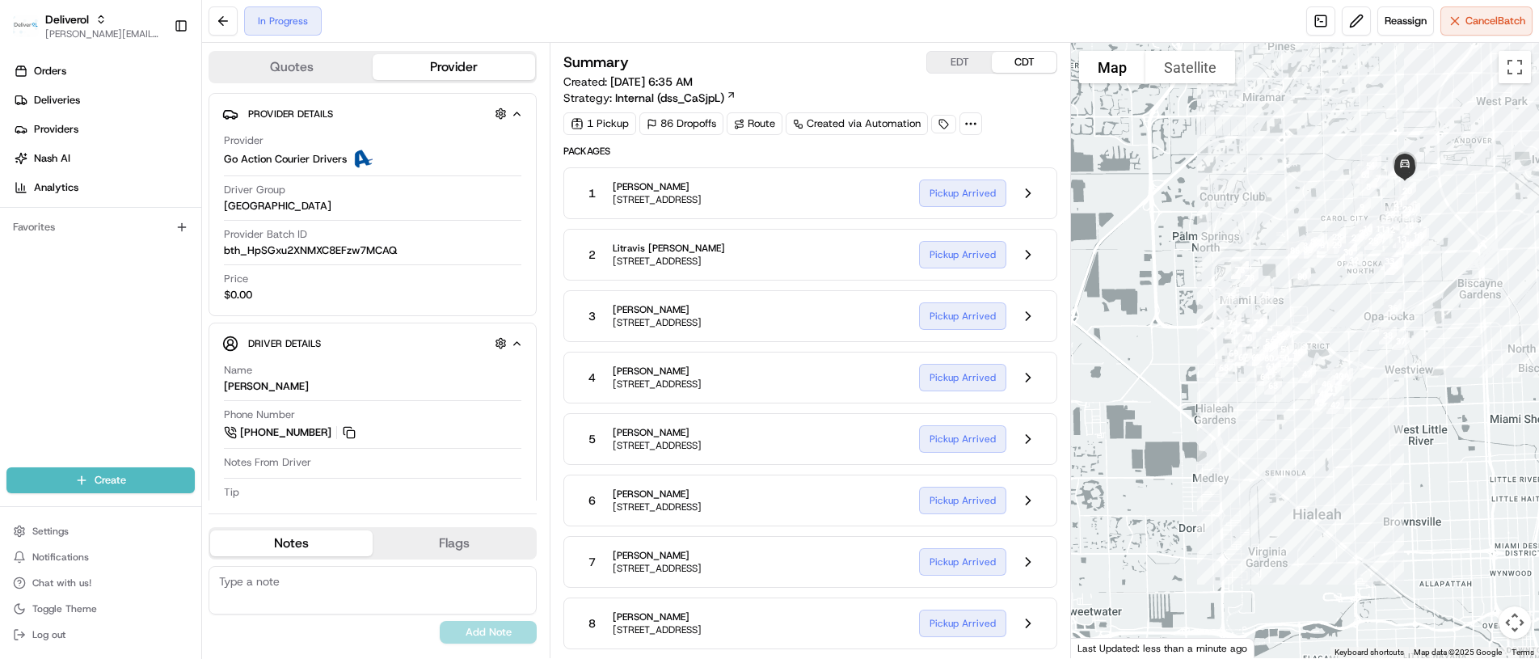
click at [945, 59] on button "EDT" at bounding box center [959, 62] width 65 height 21
click at [973, 122] on icon at bounding box center [970, 123] width 15 height 15
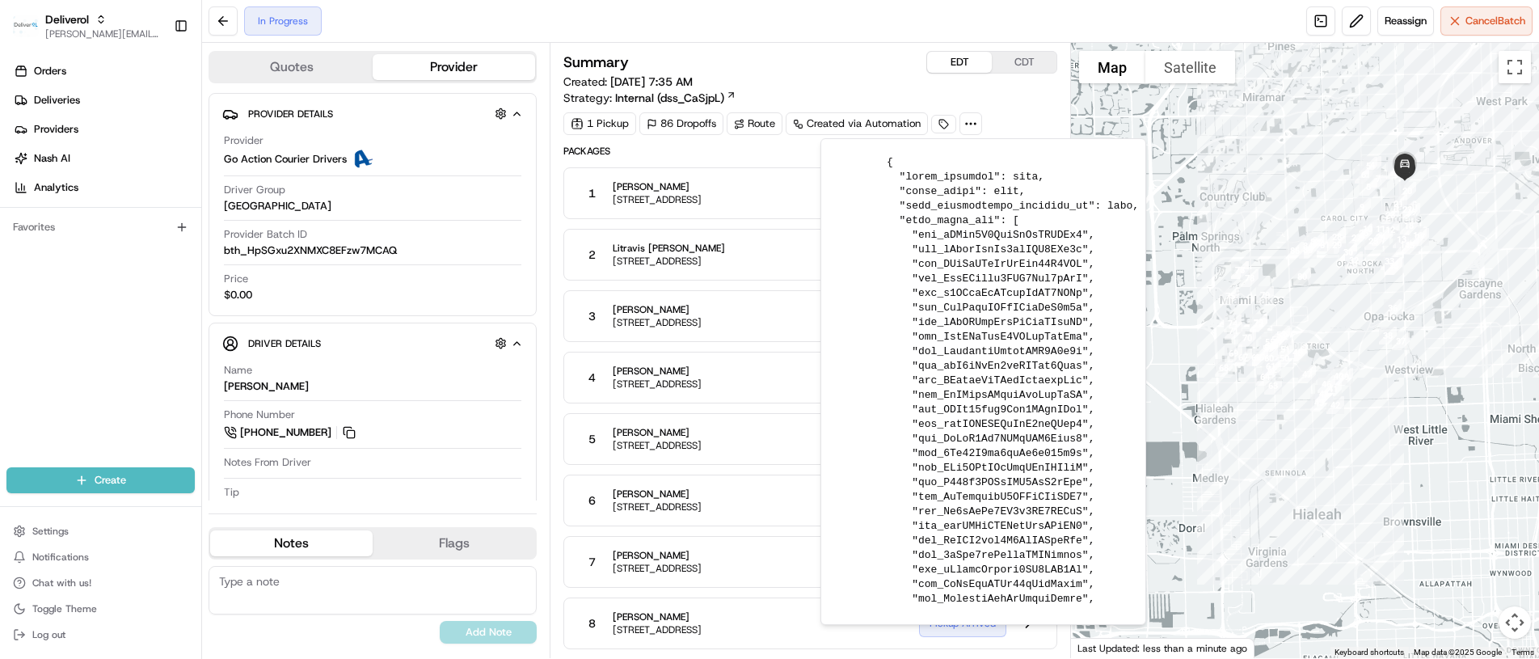
click at [973, 122] on icon at bounding box center [970, 123] width 15 height 15
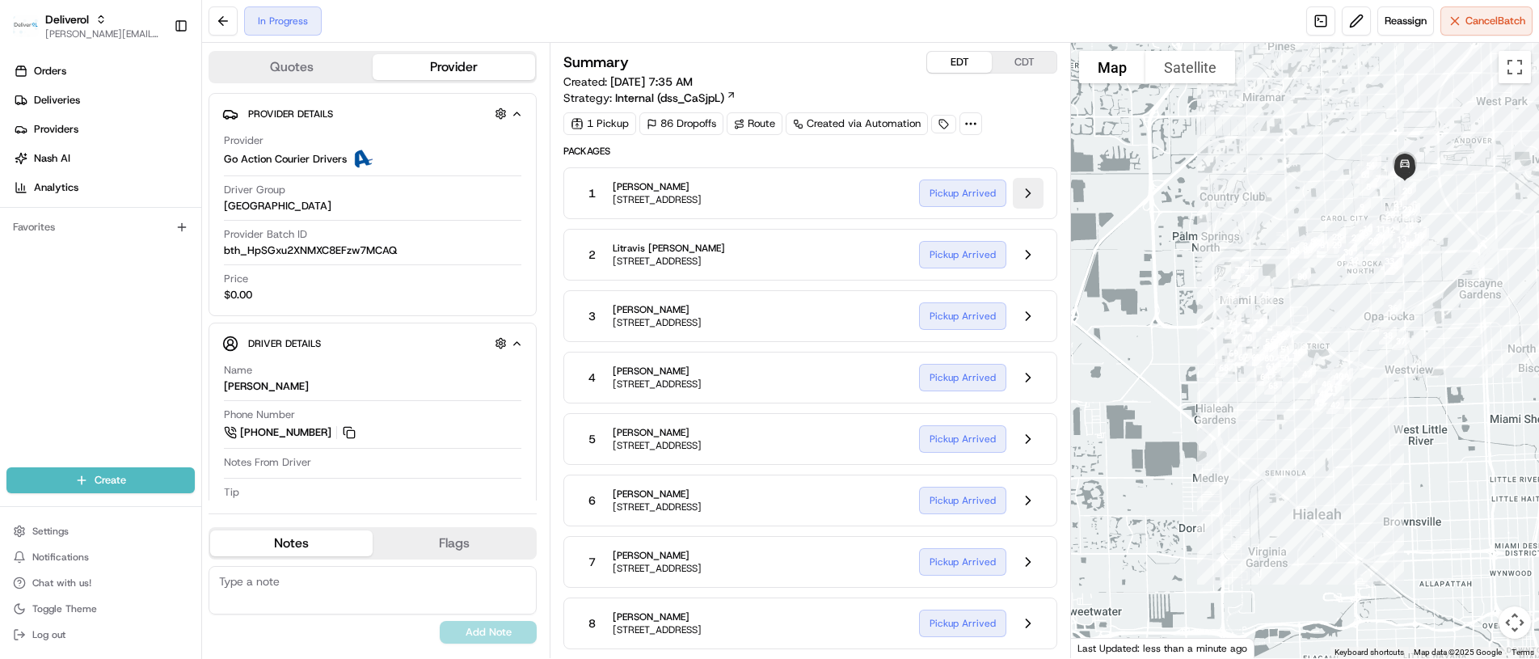
click at [1026, 192] on button at bounding box center [1028, 193] width 31 height 31
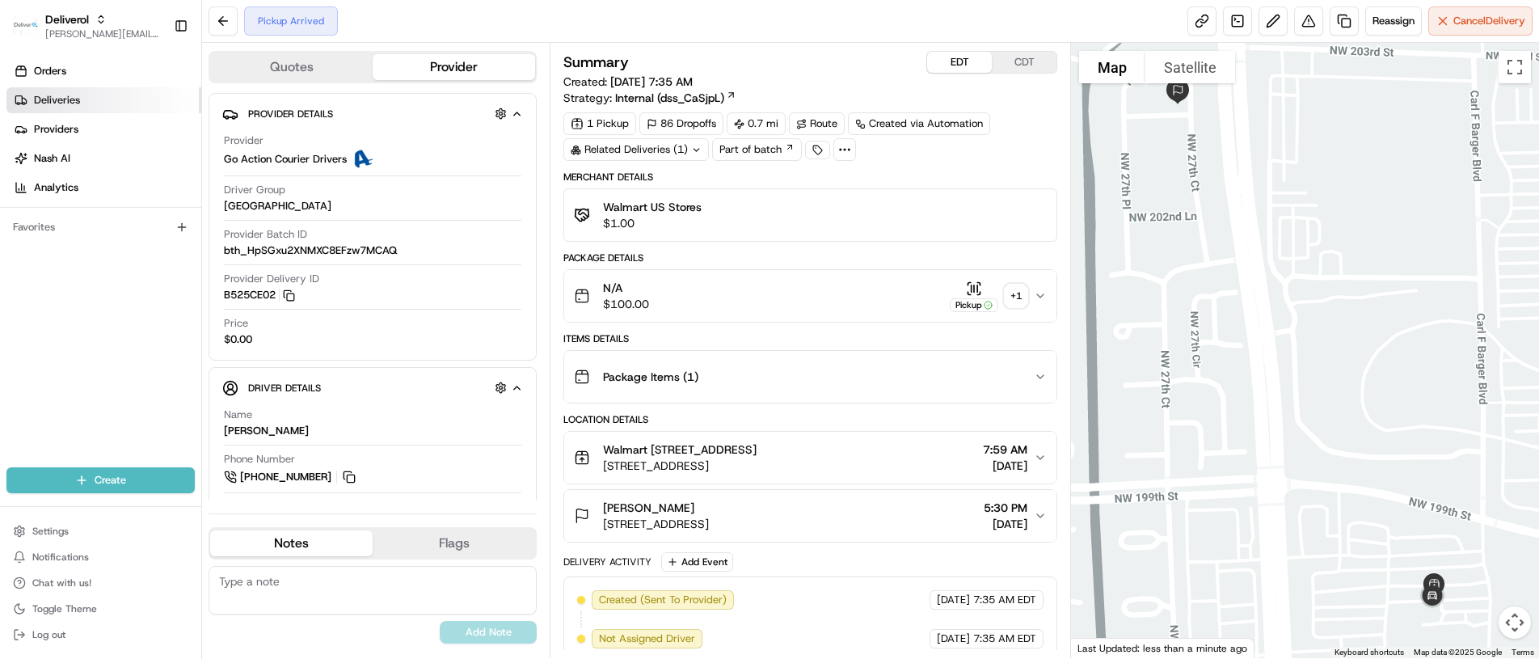
click at [97, 99] on link "Deliveries" at bounding box center [103, 100] width 195 height 26
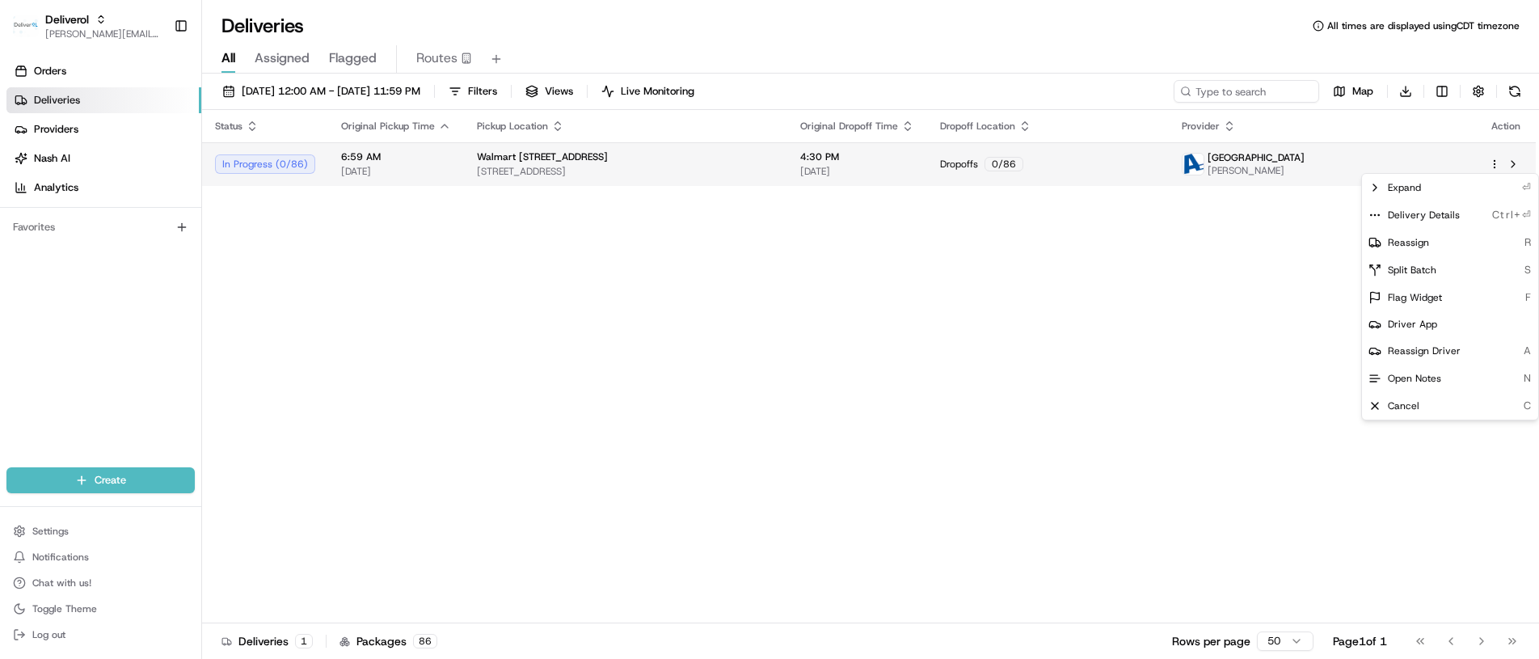
click at [1493, 162] on html "Deliverol chris.sexton@deliverol.com Toggle Sidebar Orders Deliveries Providers…" at bounding box center [769, 329] width 1539 height 659
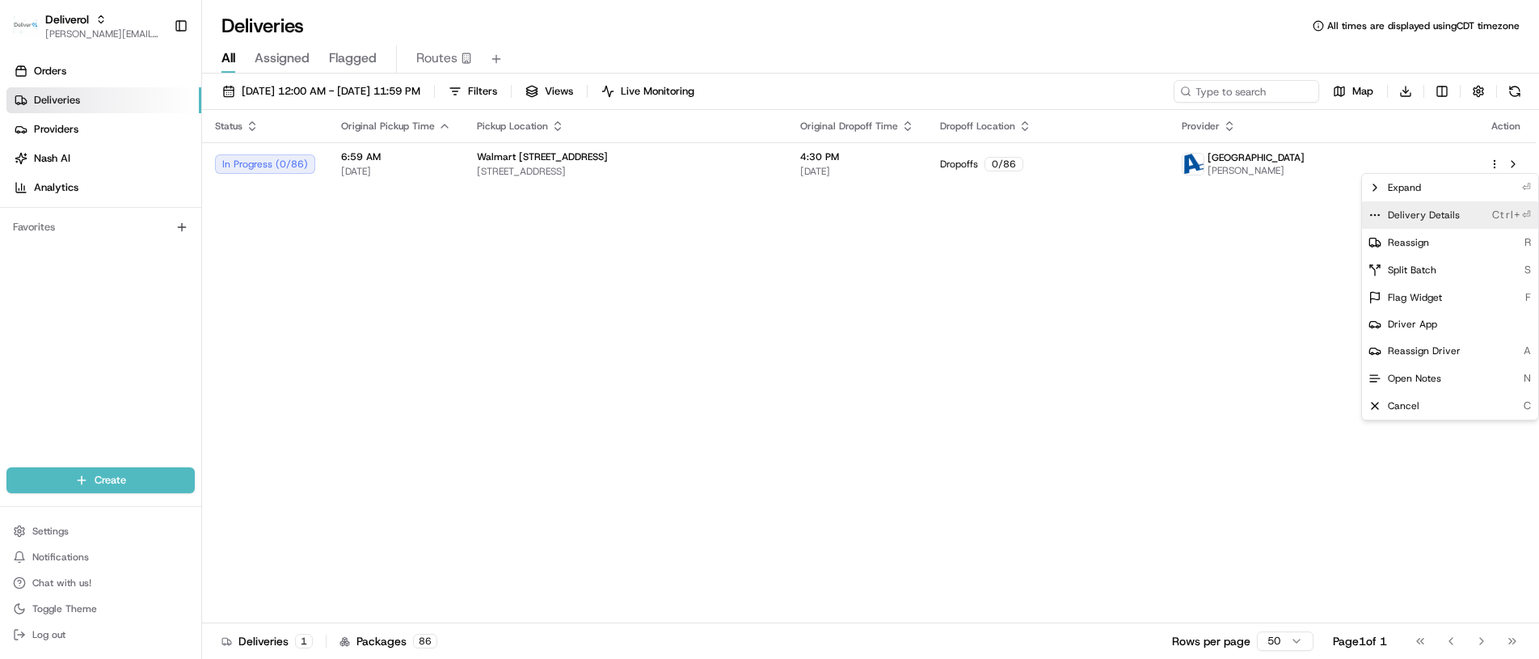
click at [1449, 213] on span "Delivery Details" at bounding box center [1424, 215] width 72 height 13
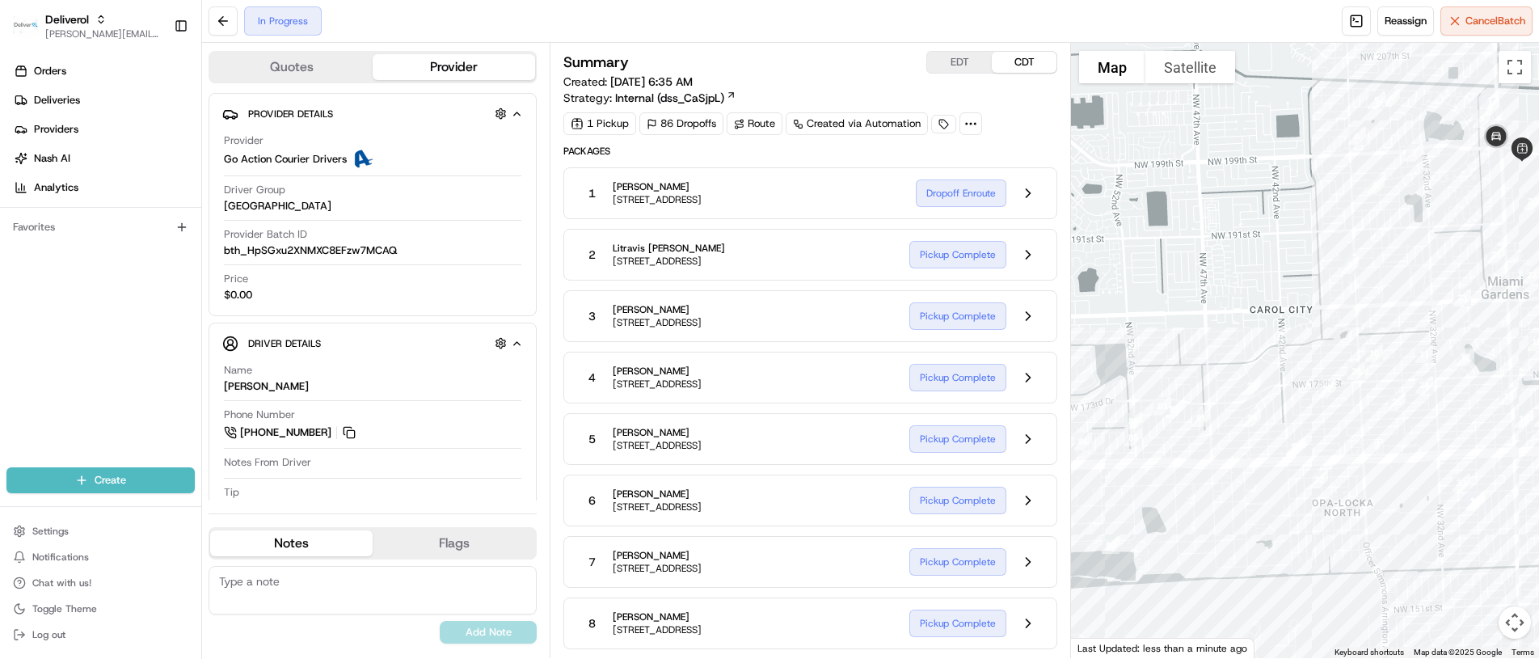
drag, startPoint x: 1103, startPoint y: 313, endPoint x: 1266, endPoint y: 219, distance: 187.6
click at [1266, 219] on div at bounding box center [1305, 350] width 468 height 615
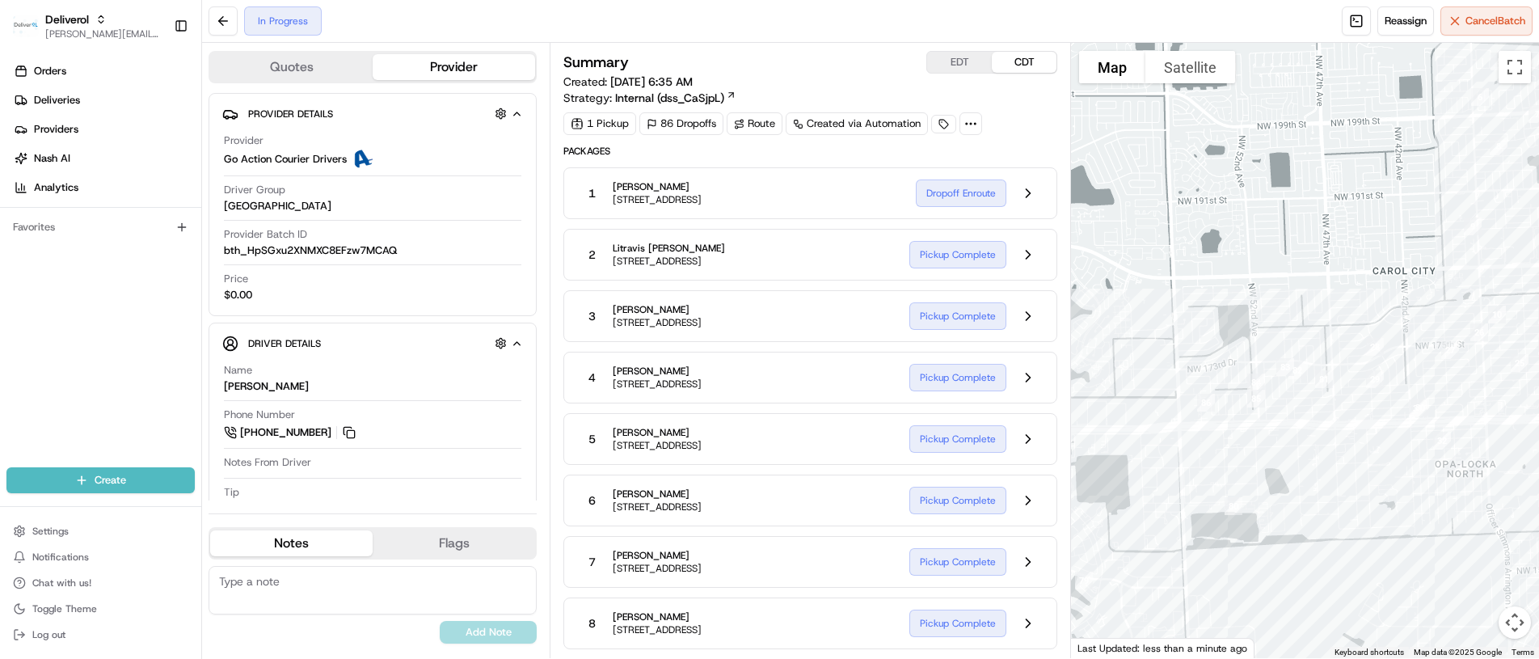
drag, startPoint x: 1199, startPoint y: 281, endPoint x: 1320, endPoint y: 242, distance: 127.3
click at [1320, 242] on div at bounding box center [1305, 350] width 468 height 615
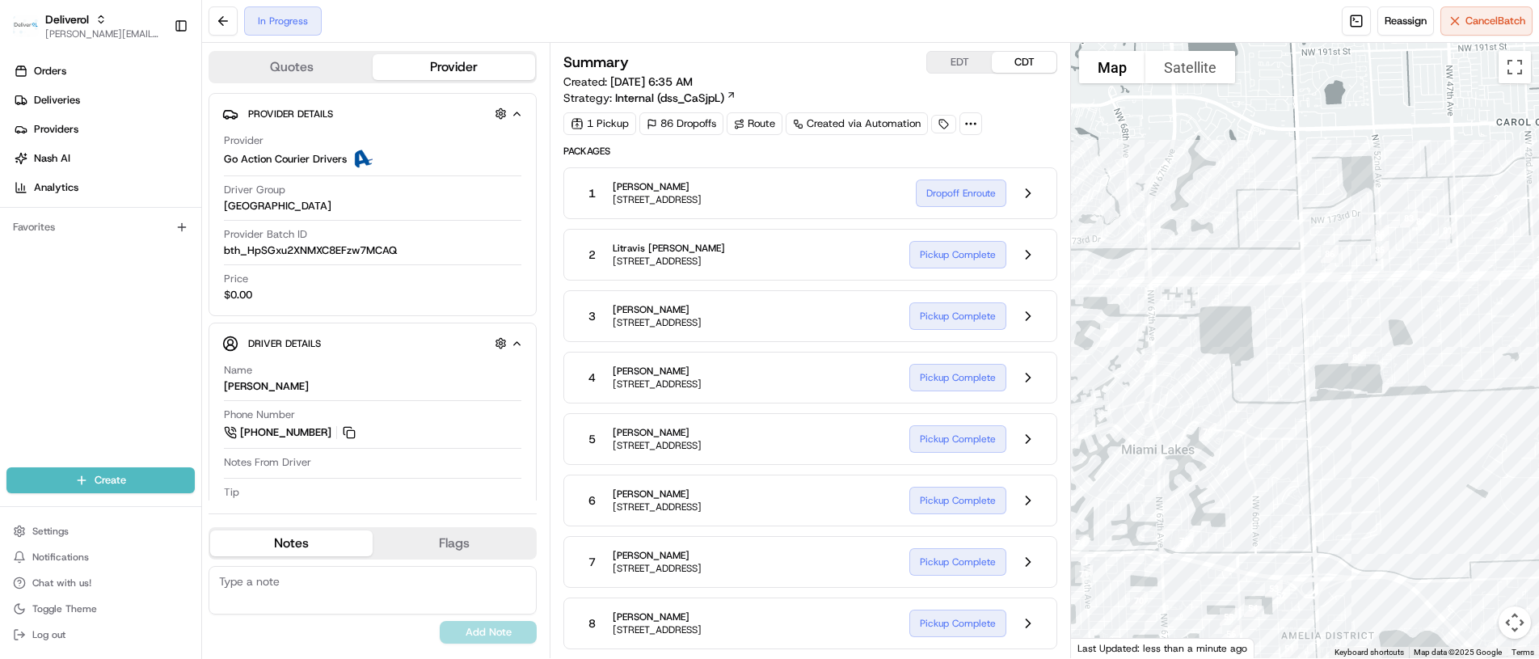
drag, startPoint x: 1171, startPoint y: 312, endPoint x: 1301, endPoint y: 175, distance: 189.3
click at [1300, 167] on div at bounding box center [1305, 350] width 468 height 615
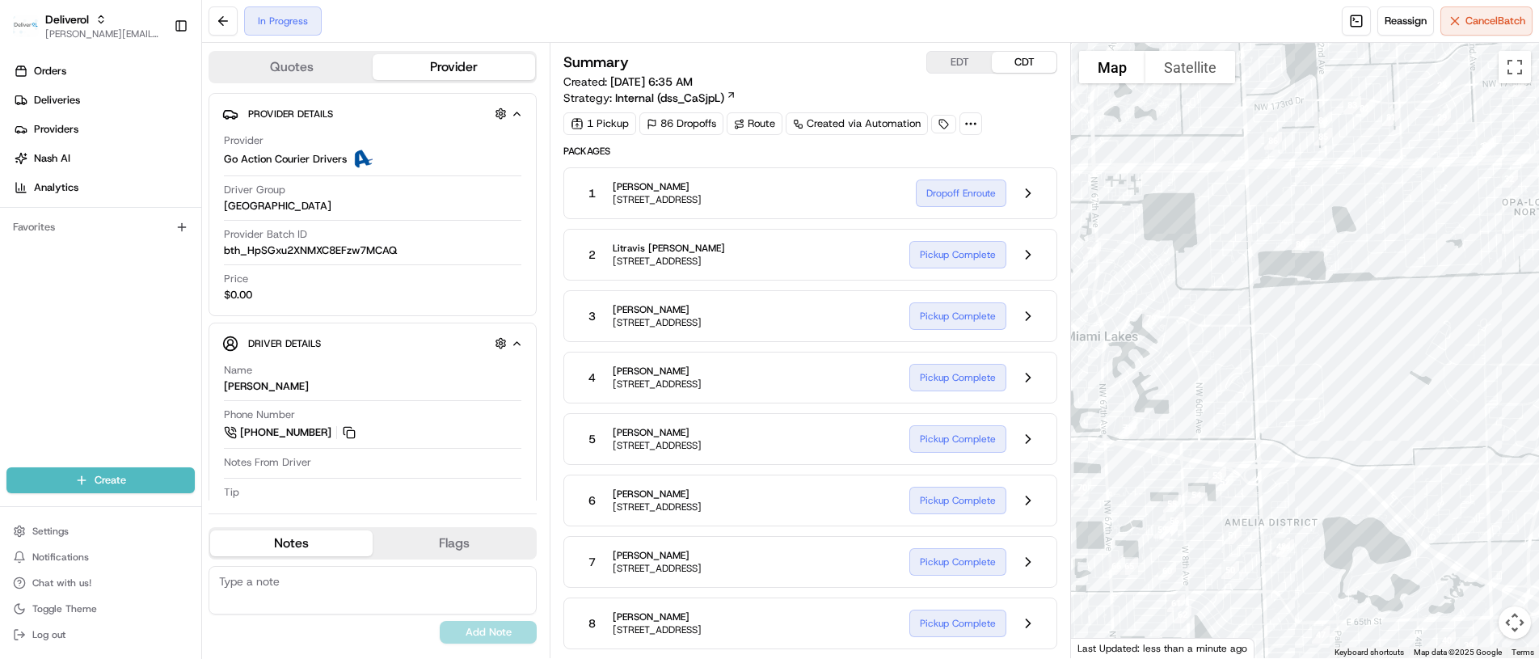
drag, startPoint x: 1218, startPoint y: 267, endPoint x: 1152, endPoint y: 153, distance: 131.8
click at [1152, 153] on div at bounding box center [1305, 350] width 468 height 615
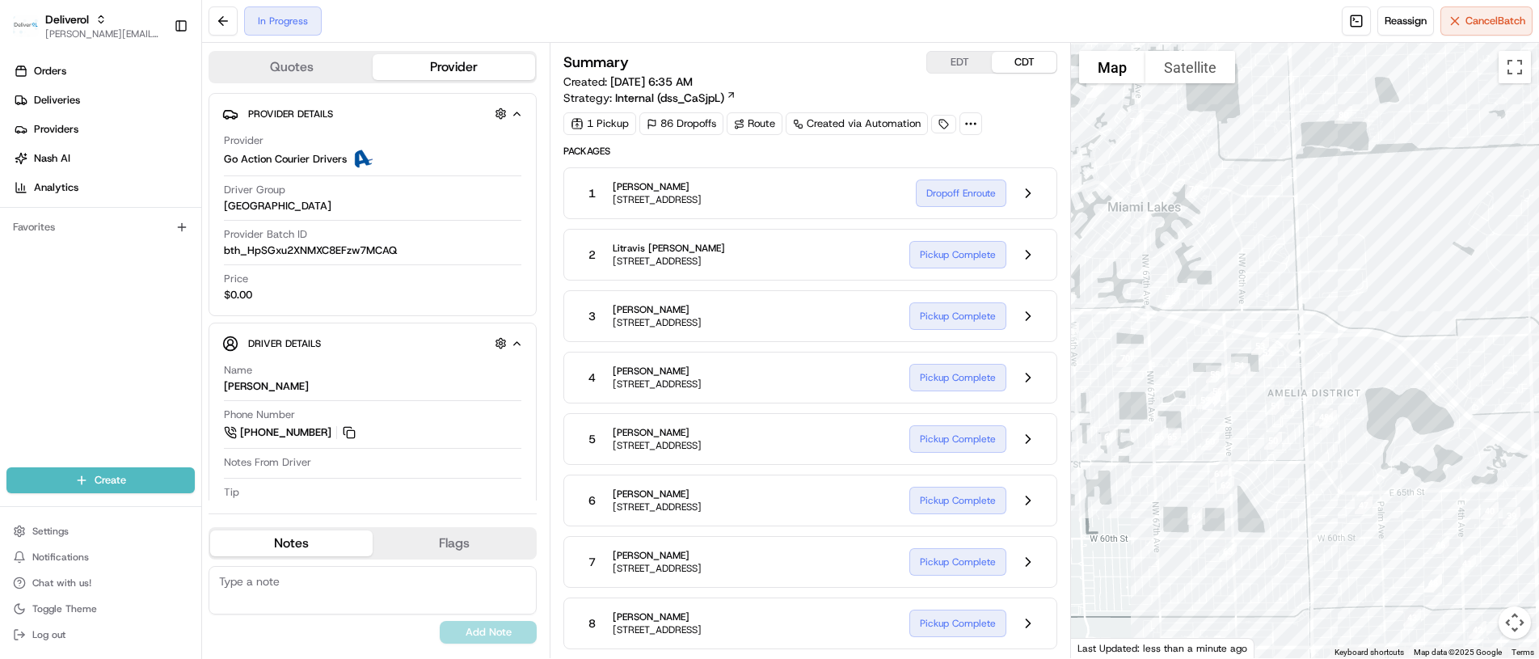
drag, startPoint x: 1361, startPoint y: 394, endPoint x: 1403, endPoint y: 268, distance: 133.7
click at [1403, 268] on div at bounding box center [1305, 350] width 468 height 615
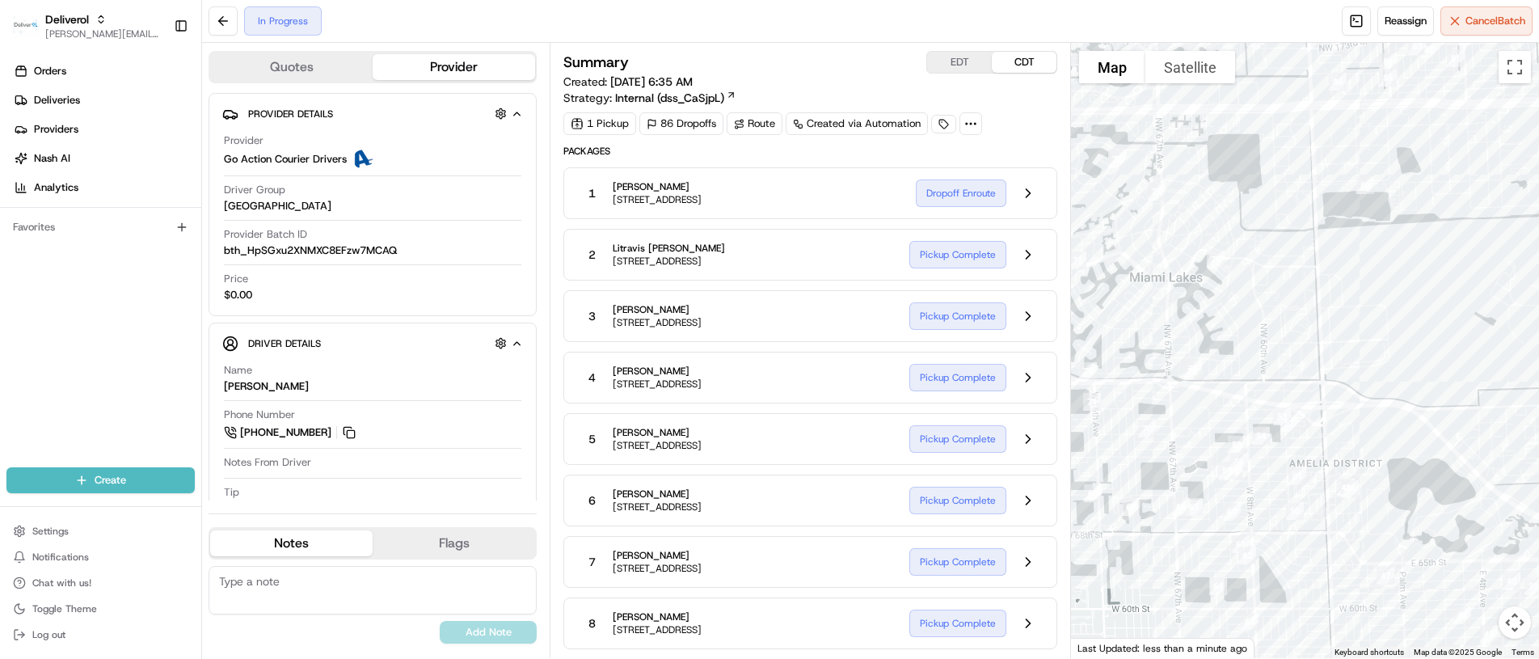
drag, startPoint x: 1252, startPoint y: 297, endPoint x: 1285, endPoint y: 365, distance: 74.8
click at [1275, 369] on div at bounding box center [1305, 350] width 468 height 615
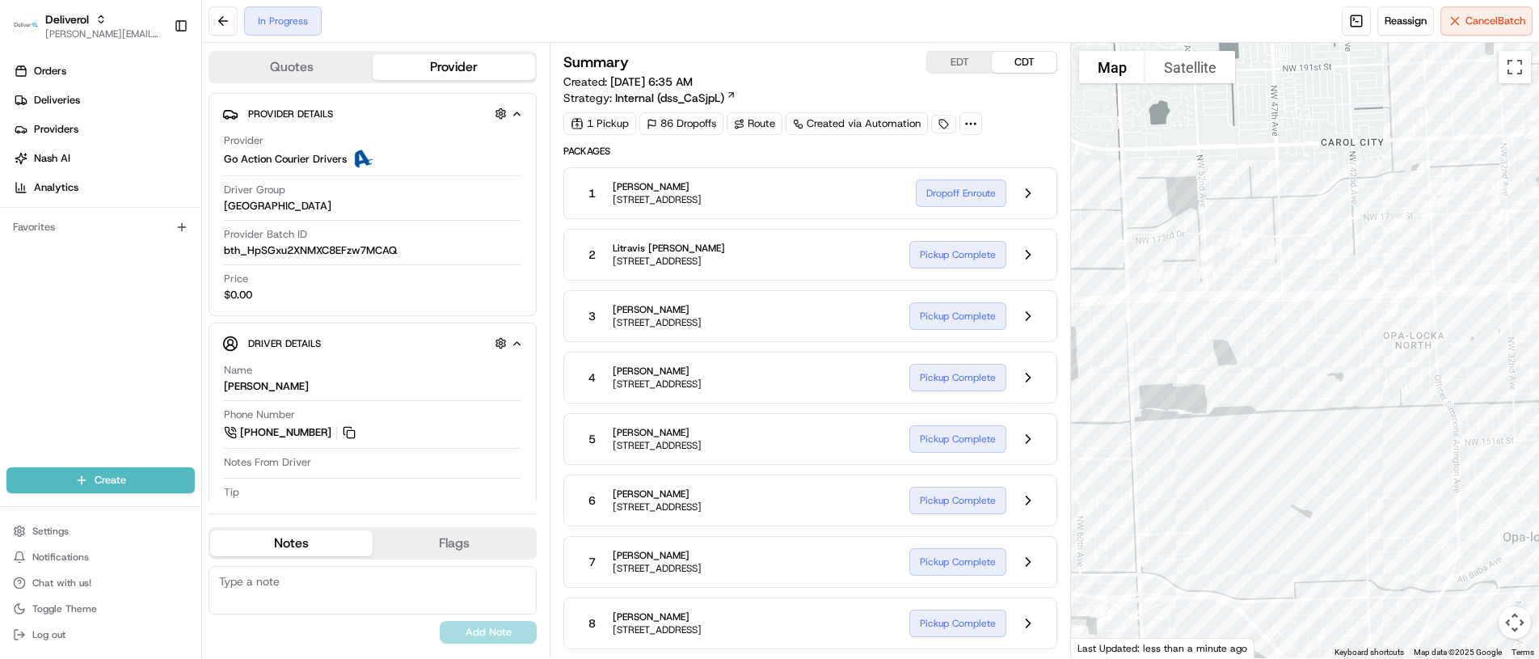
drag, startPoint x: 1269, startPoint y: 124, endPoint x: 1107, endPoint y: 302, distance: 240.3
click at [1086, 312] on div at bounding box center [1305, 350] width 468 height 615
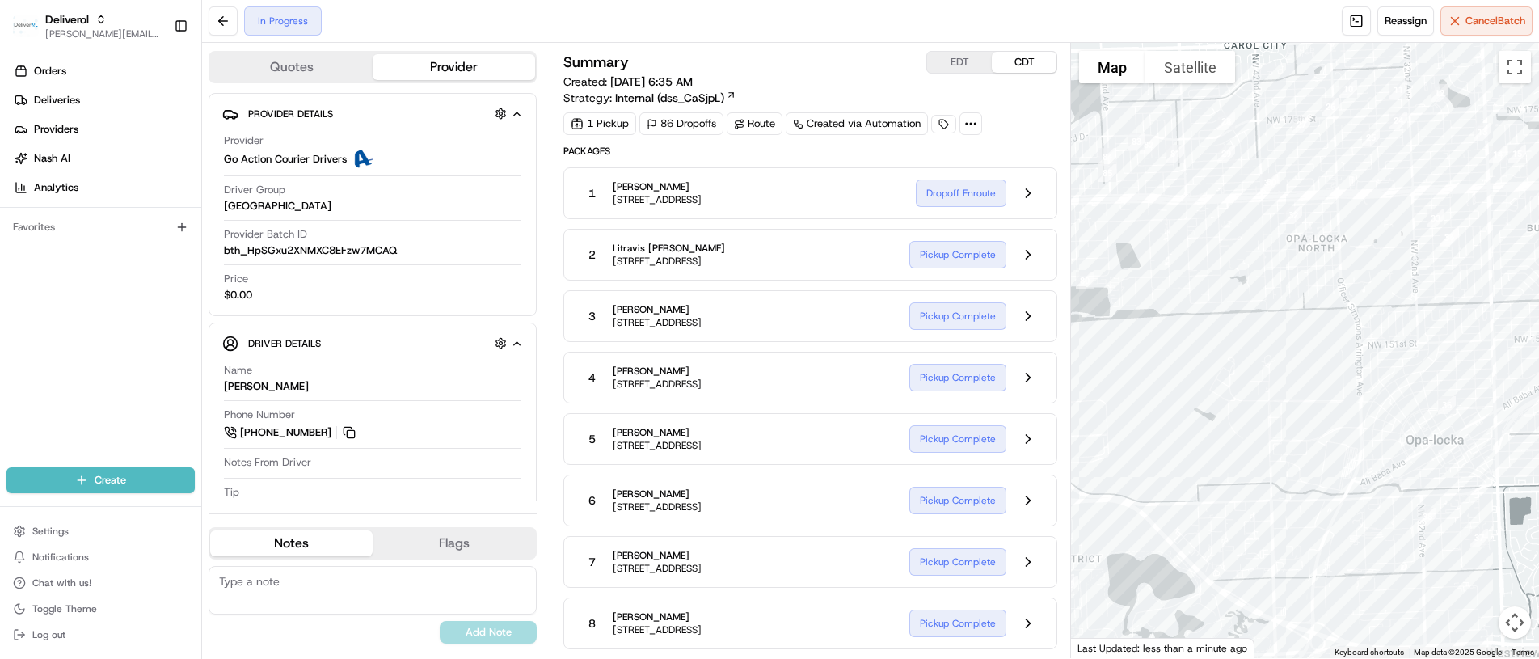
drag, startPoint x: 1292, startPoint y: 114, endPoint x: 1190, endPoint y: 24, distance: 136.3
click at [1190, 24] on div "In Progress Reassign Cancel Batch Quotes Provider Provider Details Hidden ( 2 )…" at bounding box center [870, 329] width 1337 height 659
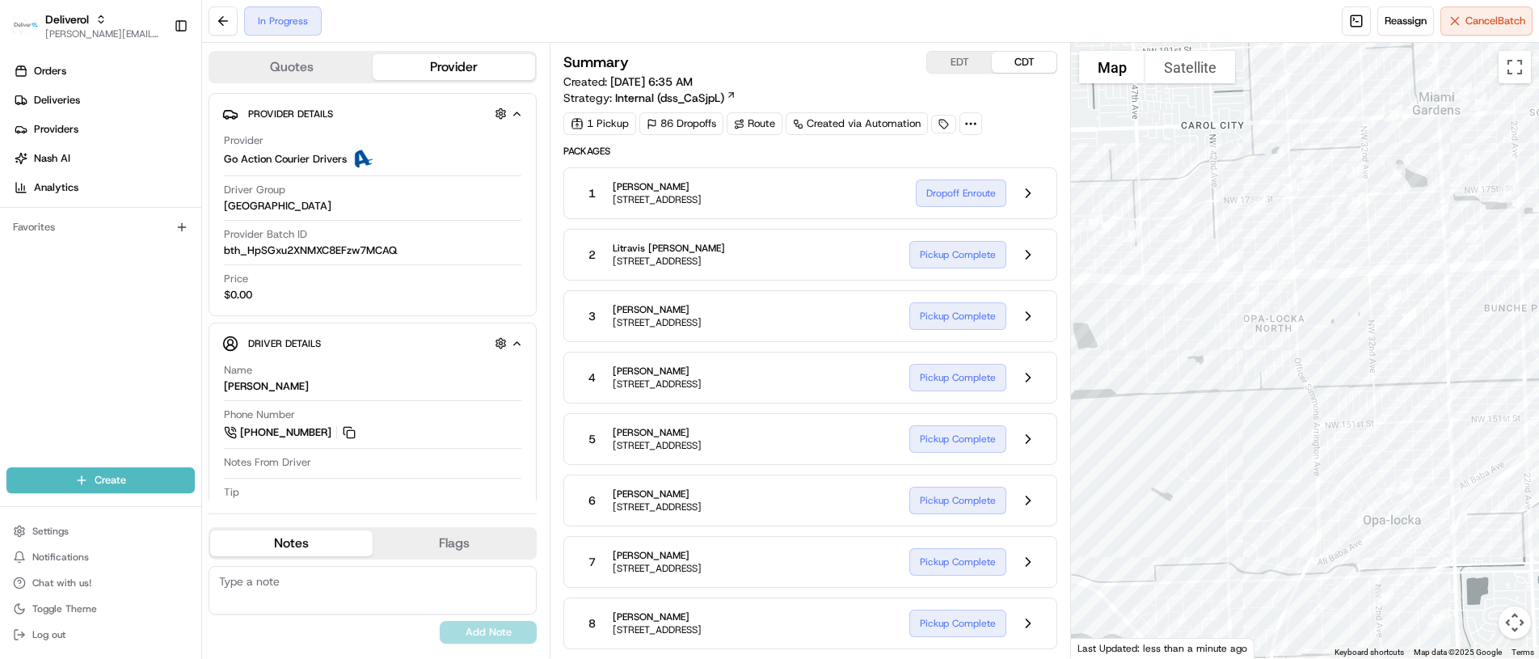
drag, startPoint x: 1234, startPoint y: 383, endPoint x: 1191, endPoint y: 464, distance: 91.5
click at [1191, 464] on div at bounding box center [1305, 350] width 468 height 615
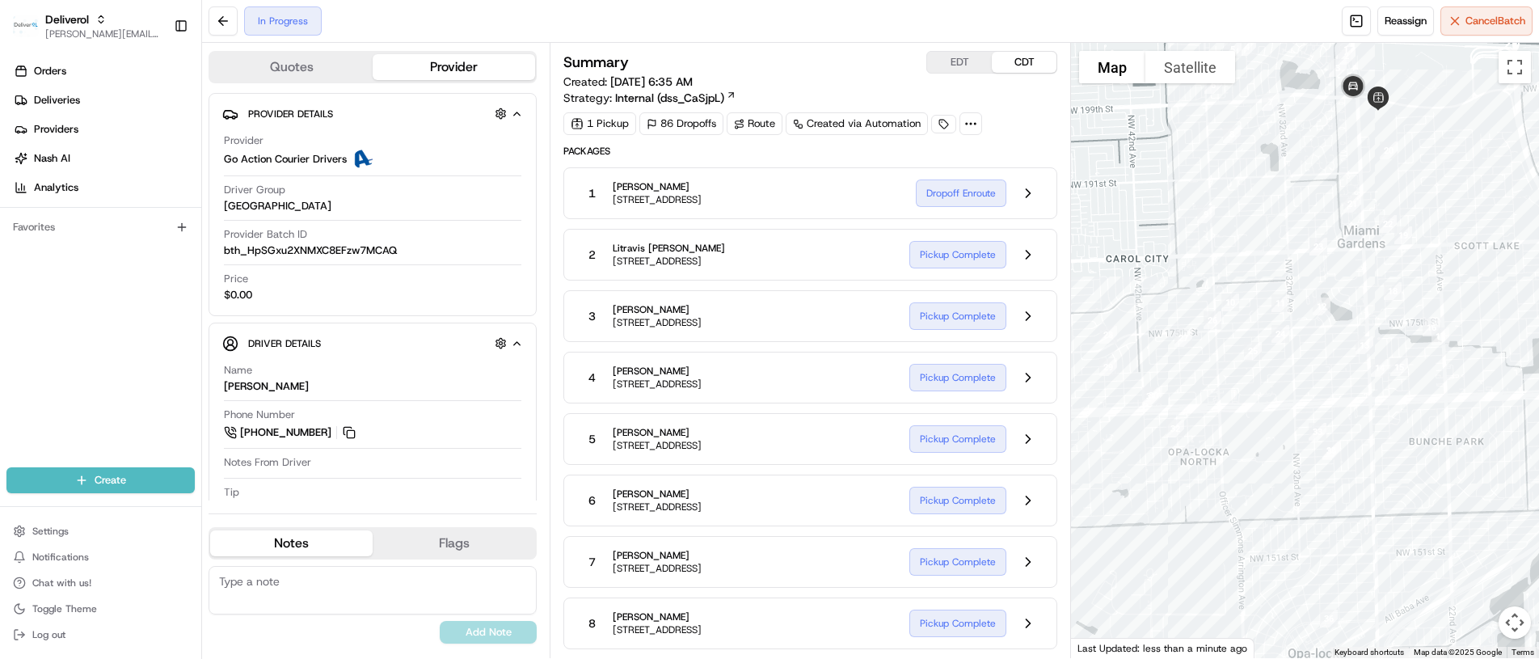
drag, startPoint x: 1270, startPoint y: 390, endPoint x: 1195, endPoint y: 526, distance: 155.2
click at [1195, 526] on div at bounding box center [1305, 350] width 468 height 615
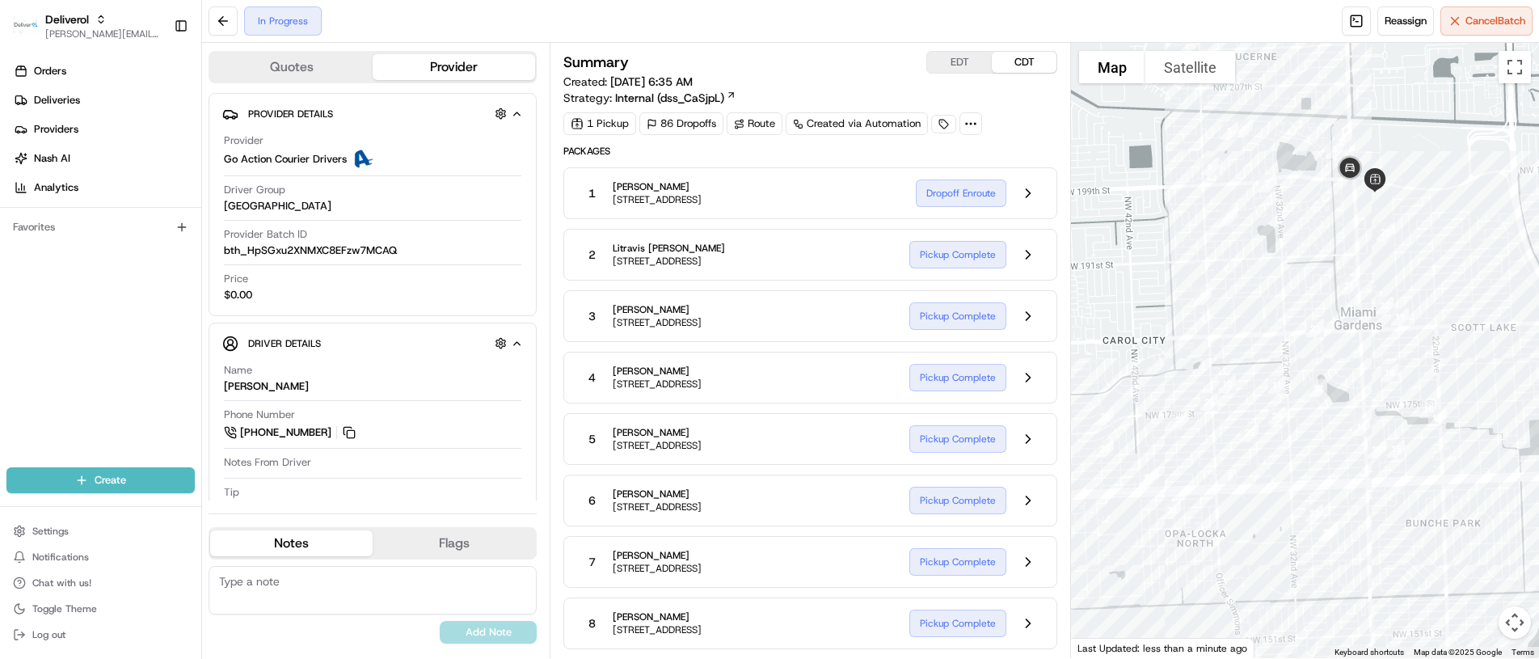
drag, startPoint x: 1152, startPoint y: 168, endPoint x: 1148, endPoint y: 253, distance: 85.0
click at [1148, 253] on div at bounding box center [1305, 350] width 468 height 615
